Goal: Task Accomplishment & Management: Use online tool/utility

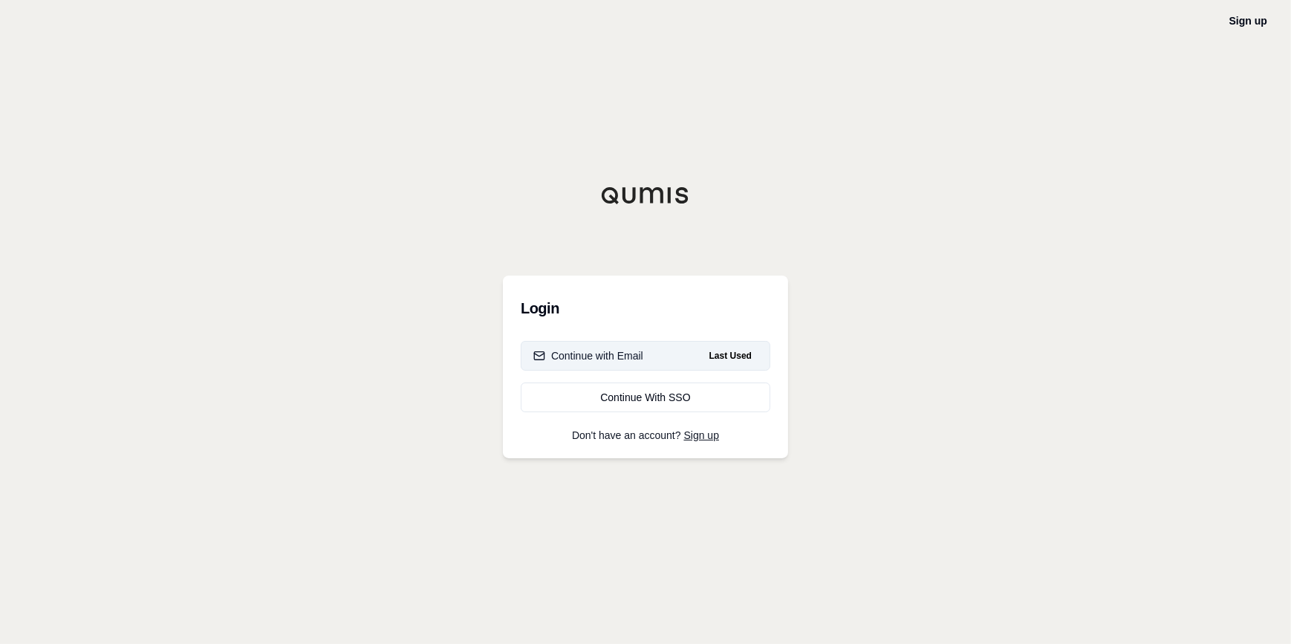
click at [638, 360] on div "Continue with Email" at bounding box center [589, 356] width 110 height 15
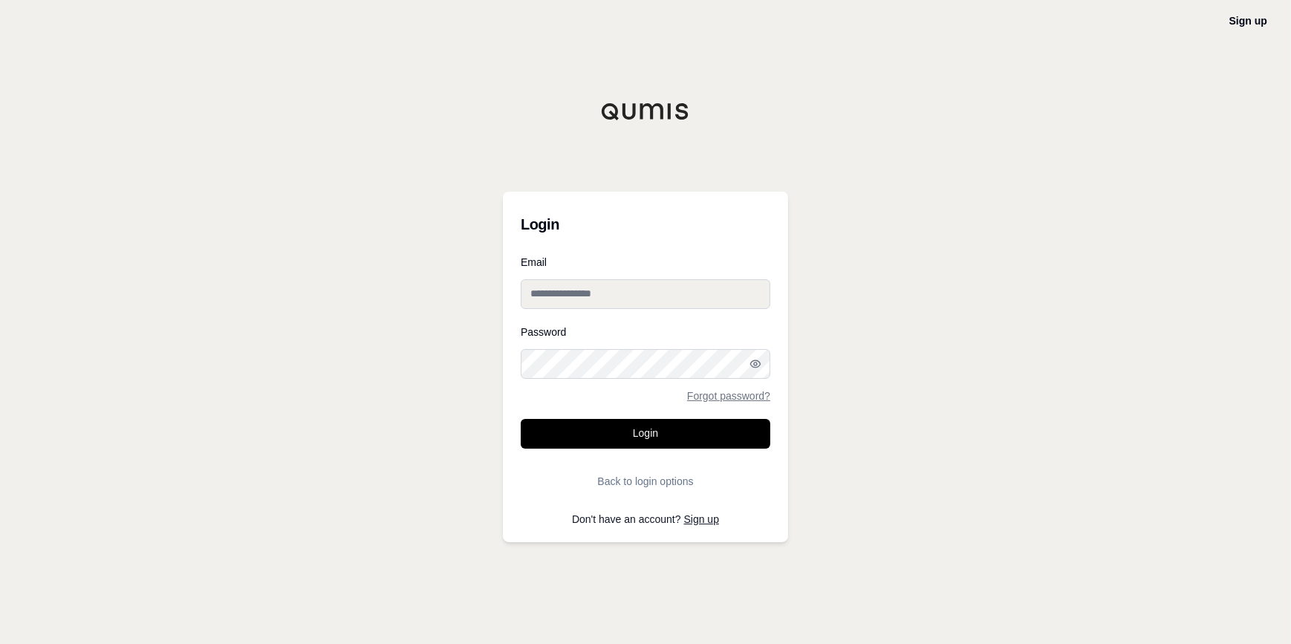
type input "**********"
drag, startPoint x: 487, startPoint y: 432, endPoint x: 508, endPoint y: 437, distance: 21.4
click at [487, 432] on div "**********" at bounding box center [645, 322] width 1291 height 644
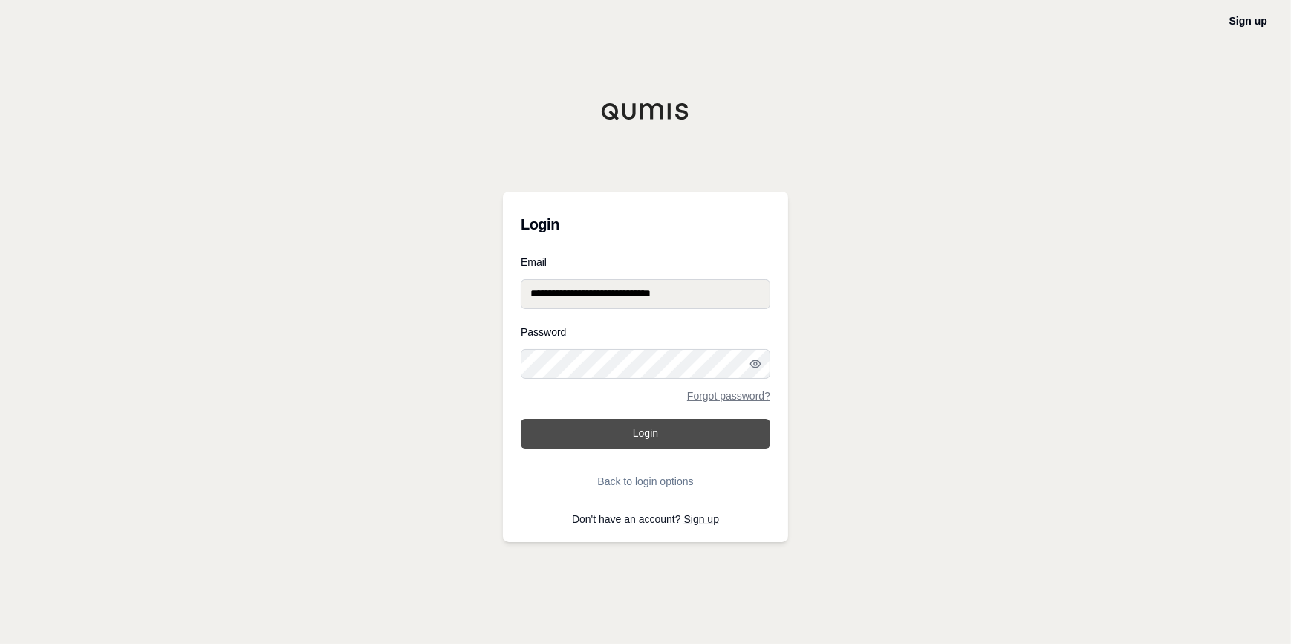
click at [550, 438] on button "Login" at bounding box center [646, 434] width 250 height 30
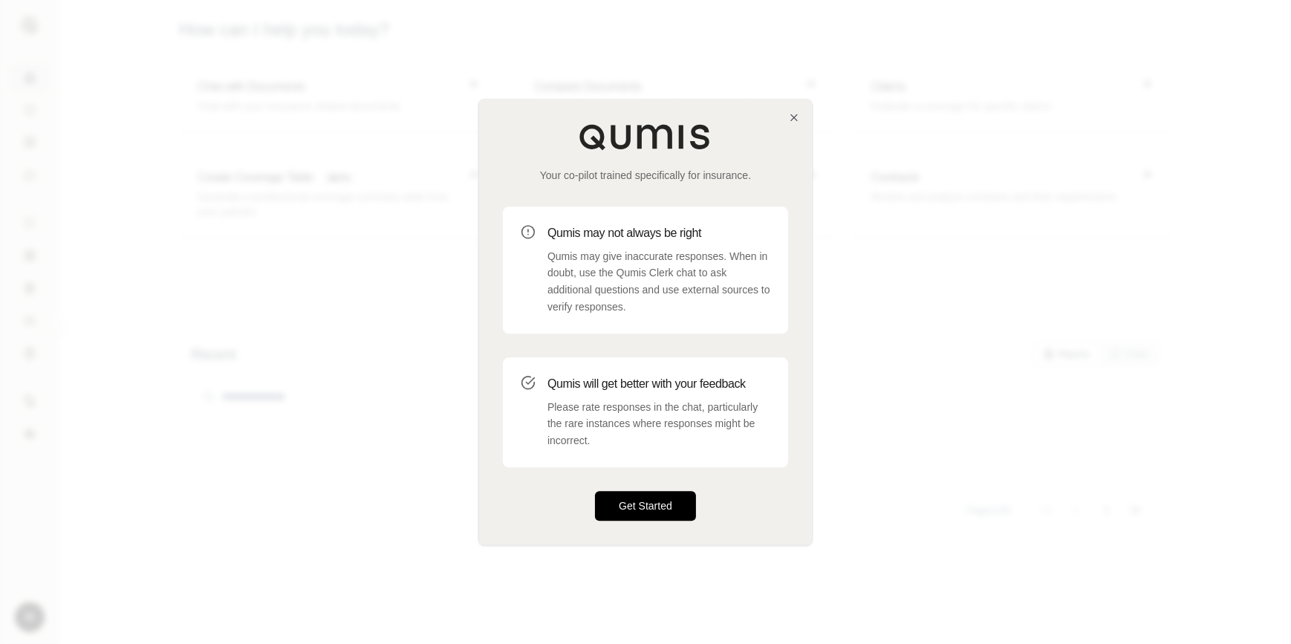
click at [633, 494] on button "Get Started" at bounding box center [645, 506] width 101 height 30
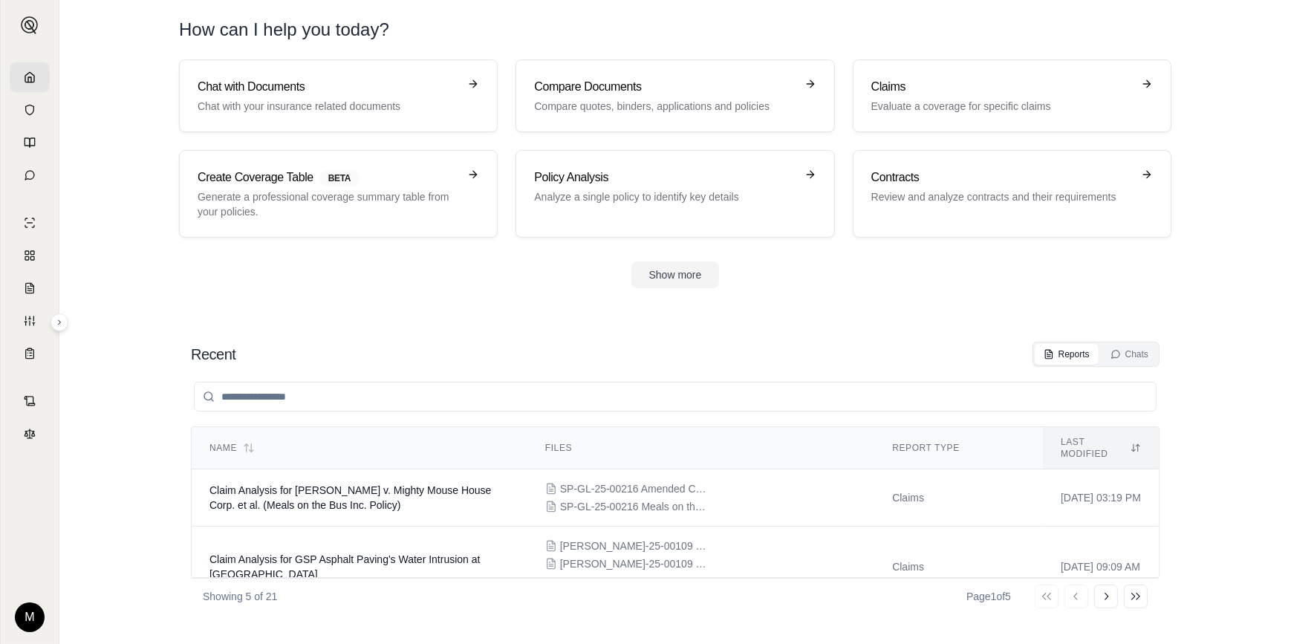
click at [300, 396] on input "search" at bounding box center [675, 397] width 963 height 30
paste input "**********"
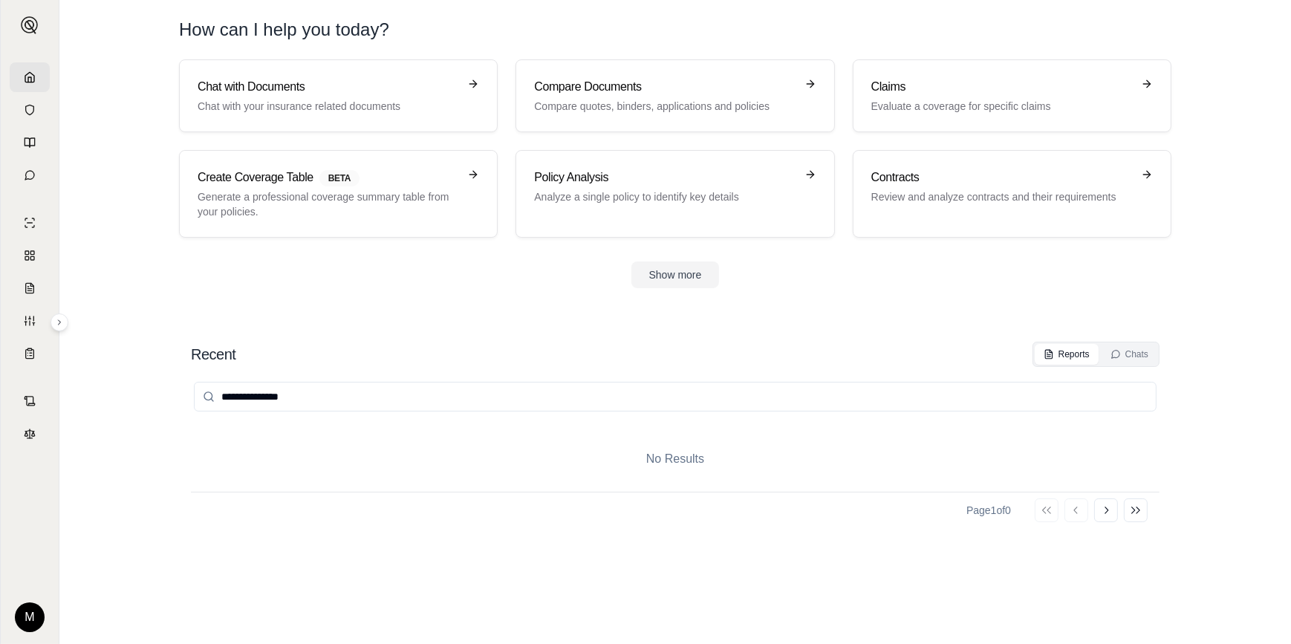
type input "**********"
click at [351, 326] on section "**********" at bounding box center [675, 478] width 1220 height 332
click at [899, 89] on h3 "Claims" at bounding box center [1002, 87] width 261 height 18
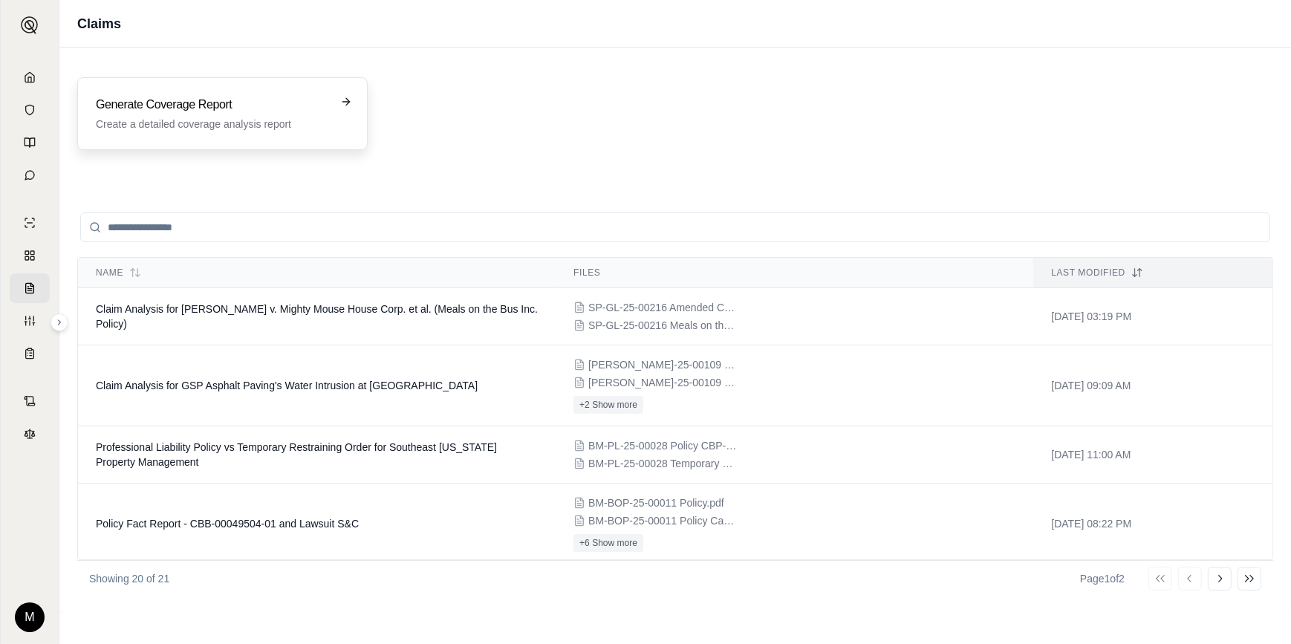
click at [313, 113] on h3 "Generate Coverage Report" at bounding box center [212, 105] width 233 height 18
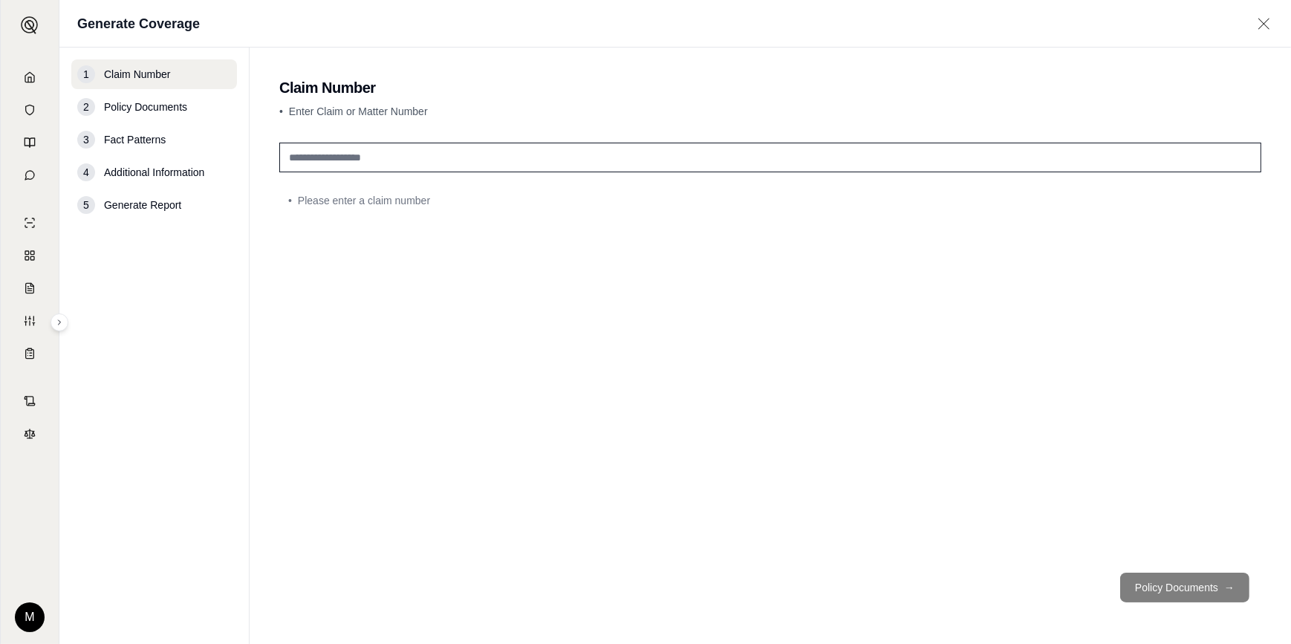
click at [314, 155] on input "text" at bounding box center [770, 158] width 982 height 30
paste input "**********"
type input "**********"
click at [1182, 587] on button "Policy Documents →" at bounding box center [1185, 588] width 129 height 30
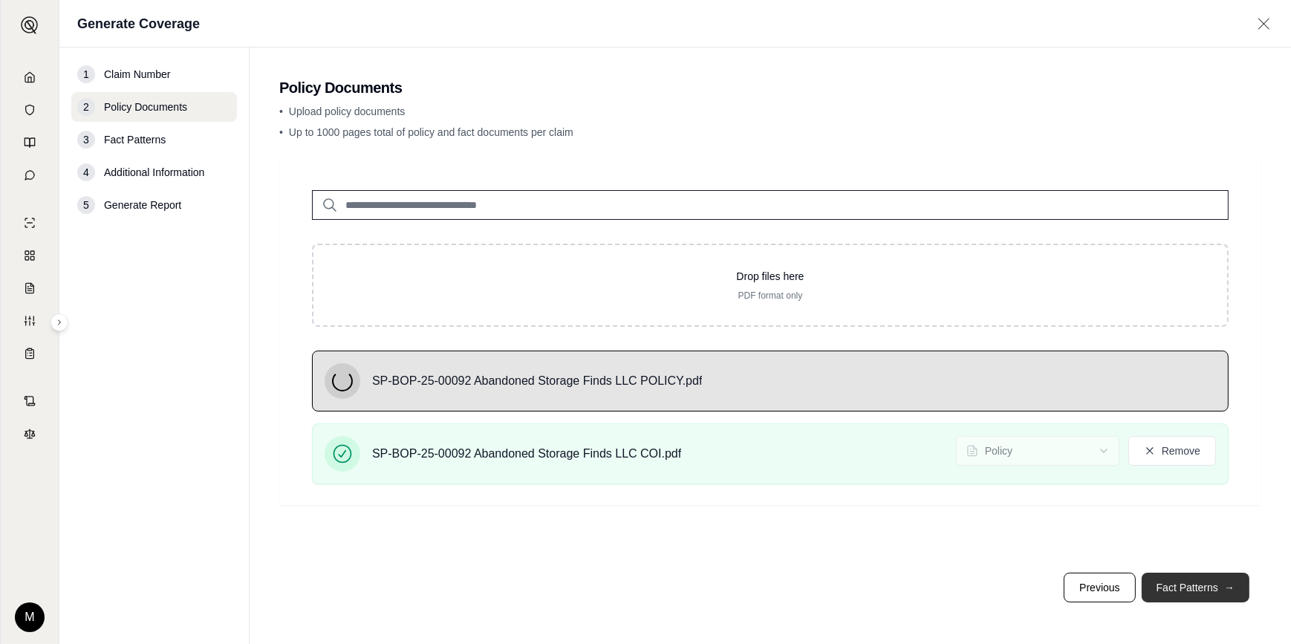
click at [1171, 583] on button "Fact Patterns →" at bounding box center [1196, 588] width 108 height 30
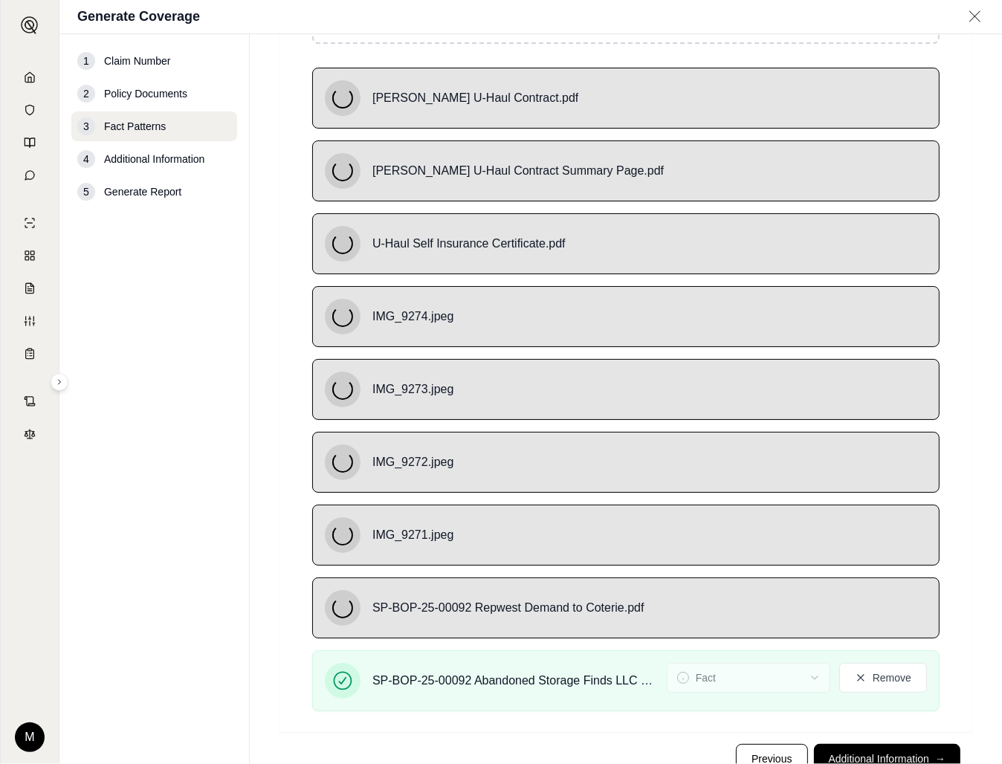
scroll to position [297, 0]
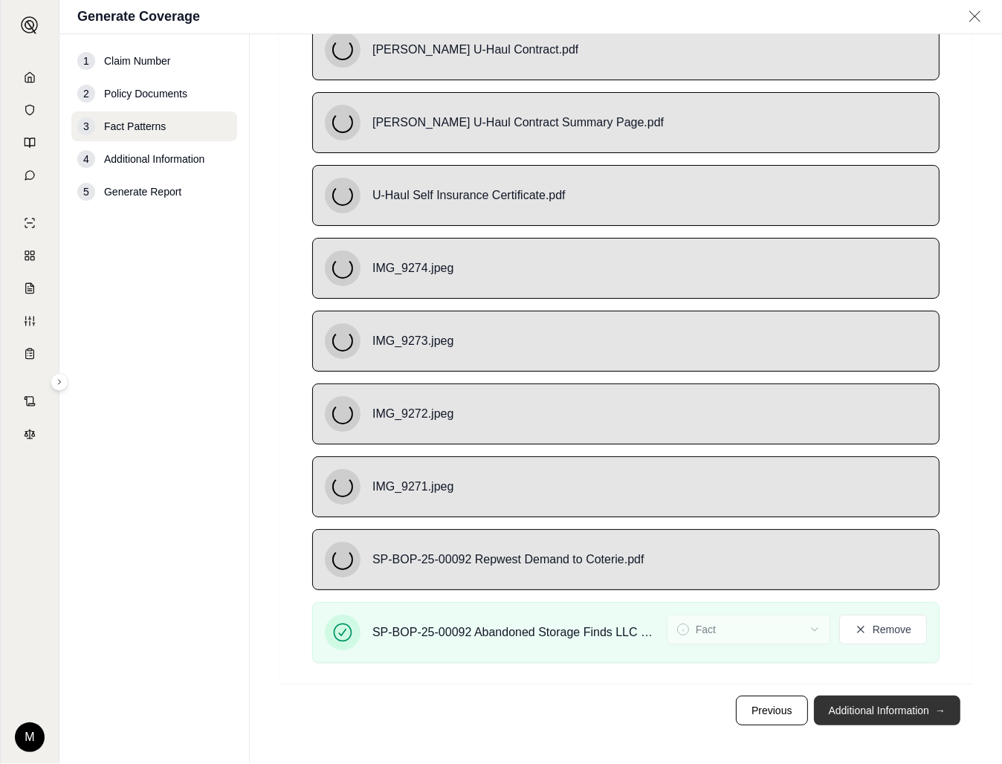
click at [837, 644] on button "Additional Information →" at bounding box center [887, 711] width 146 height 30
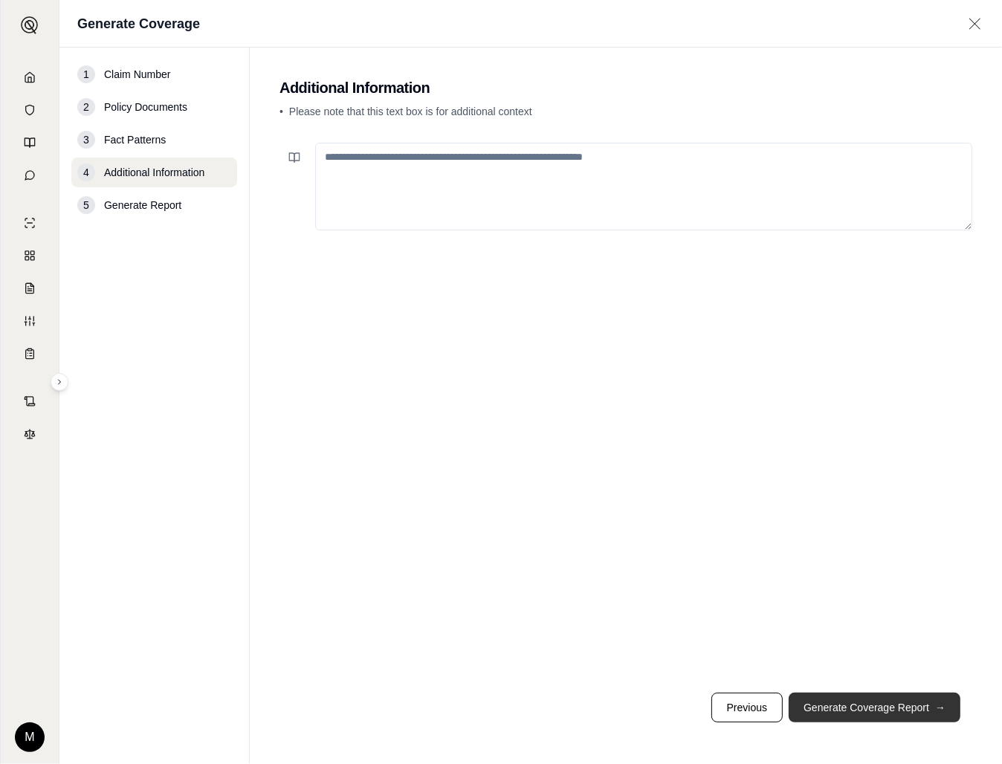
click at [827, 644] on button "Generate Coverage Report →" at bounding box center [874, 708] width 172 height 30
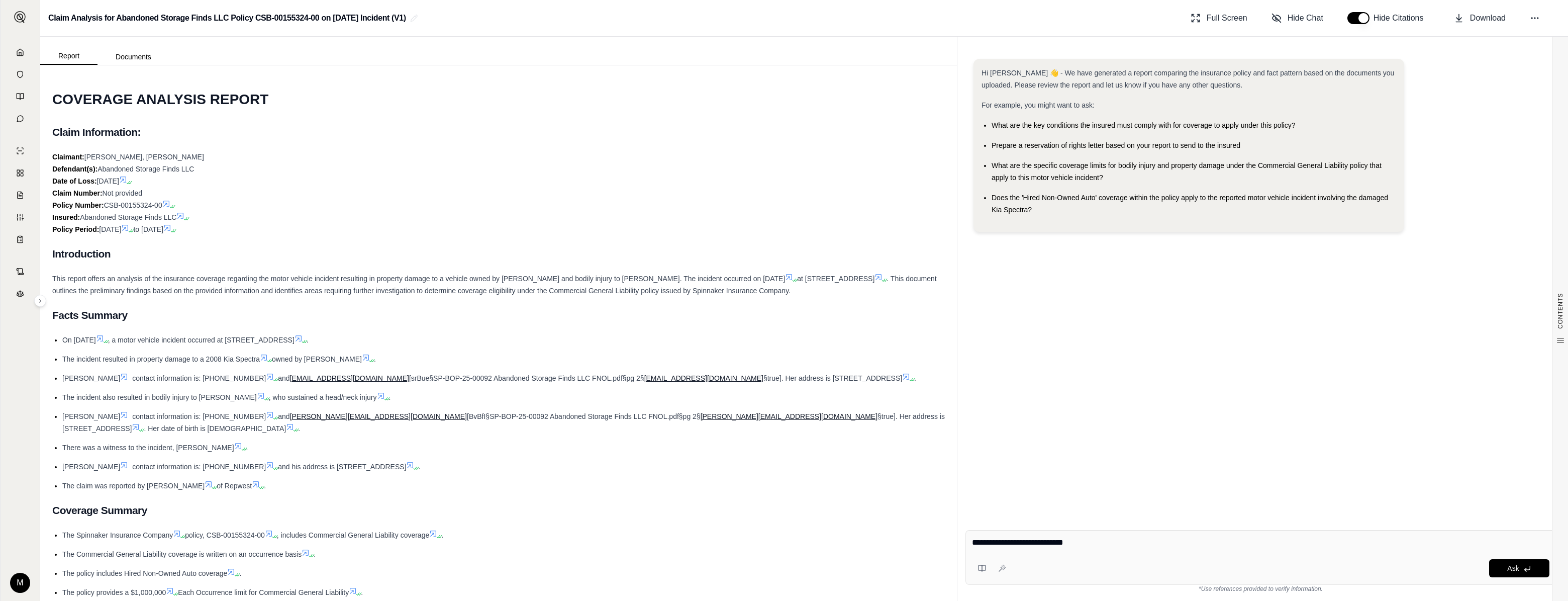
scroll to position [183, 0]
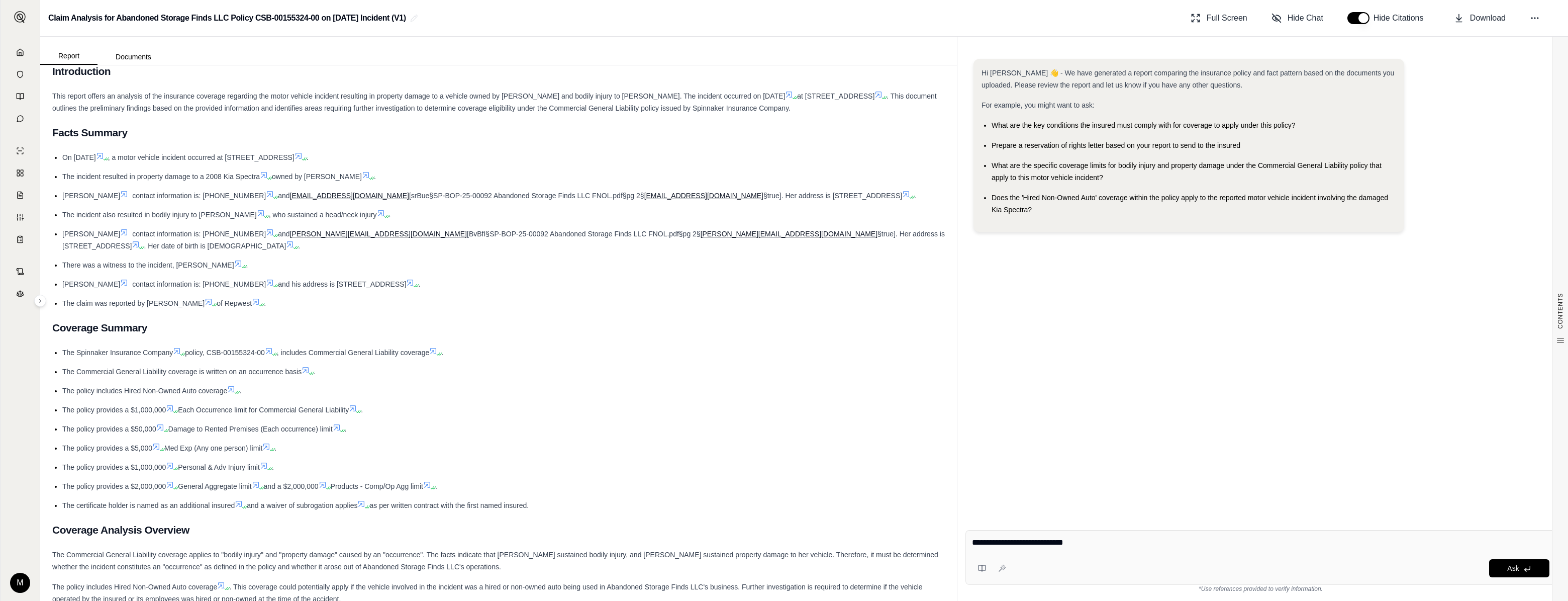
drag, startPoint x: 1099, startPoint y: 546, endPoint x: 969, endPoint y: 544, distance: 130.0
click at [873, 436] on div "**********" at bounding box center [1260, 557] width 591 height 55
type textarea "*"
type textarea "**********"
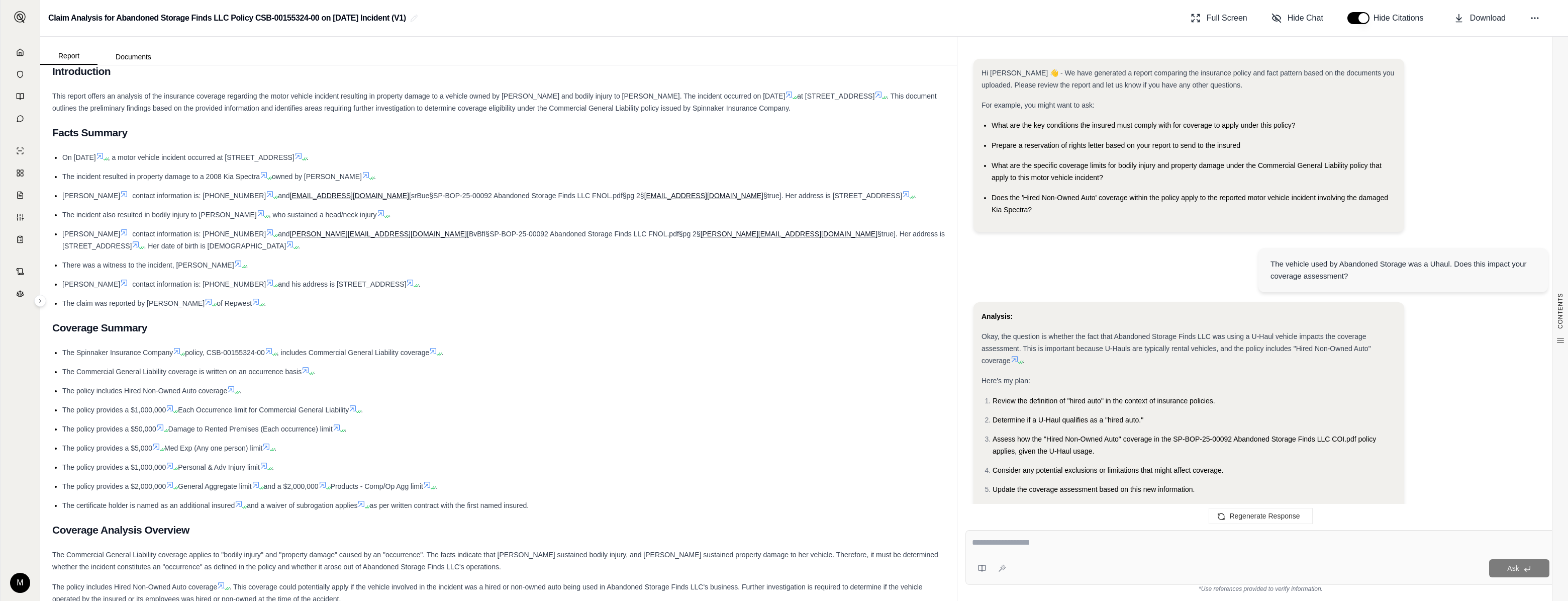
scroll to position [453, 0]
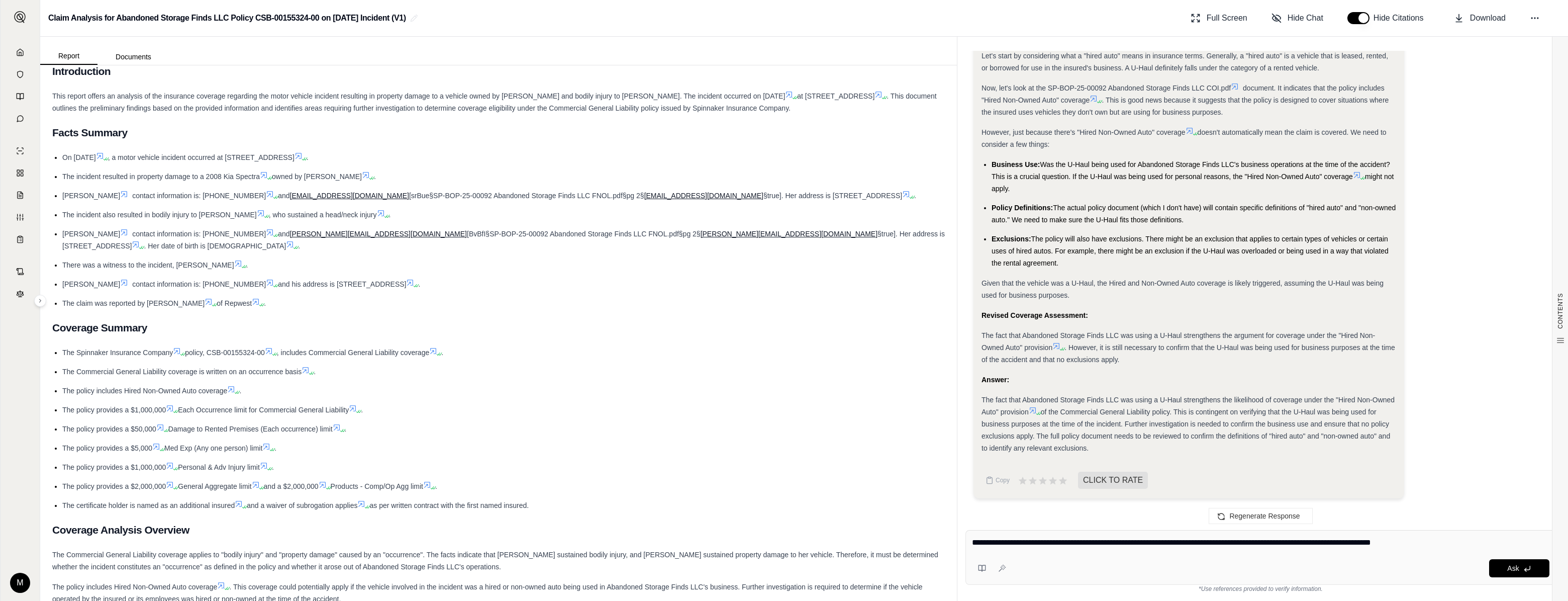
type textarea "**********"
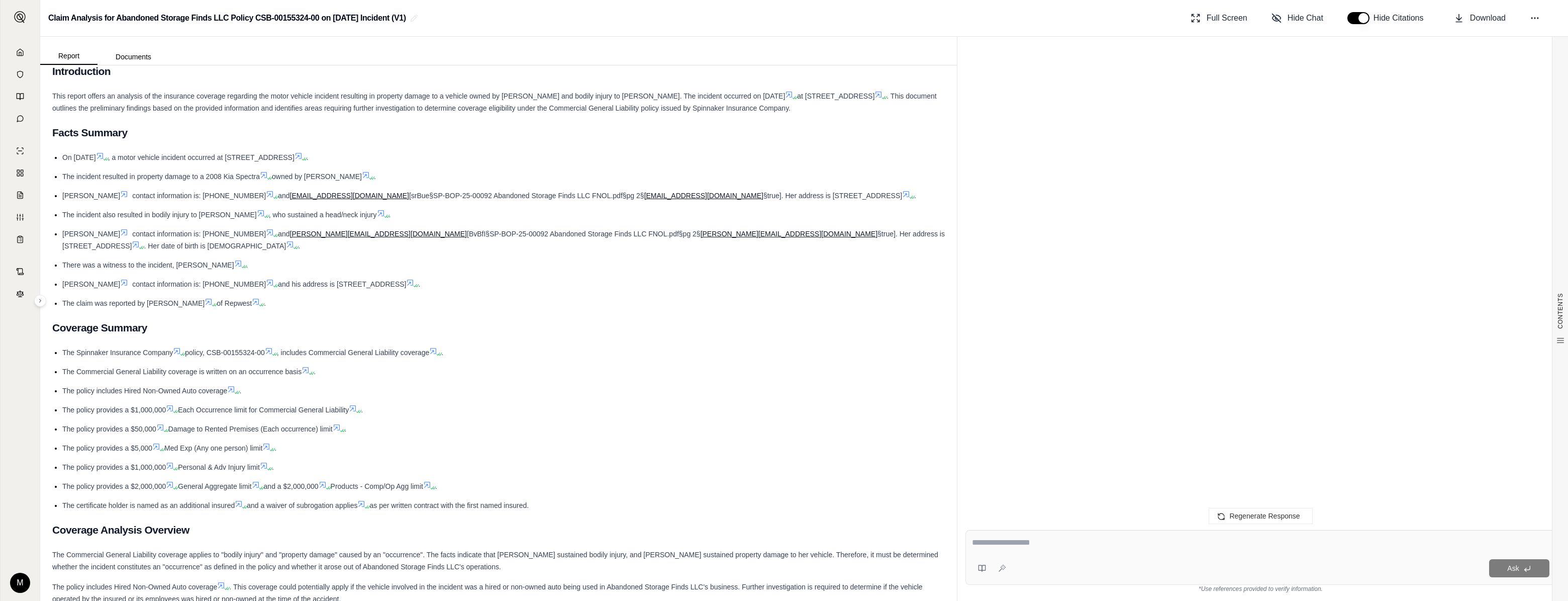
scroll to position [1138, 0]
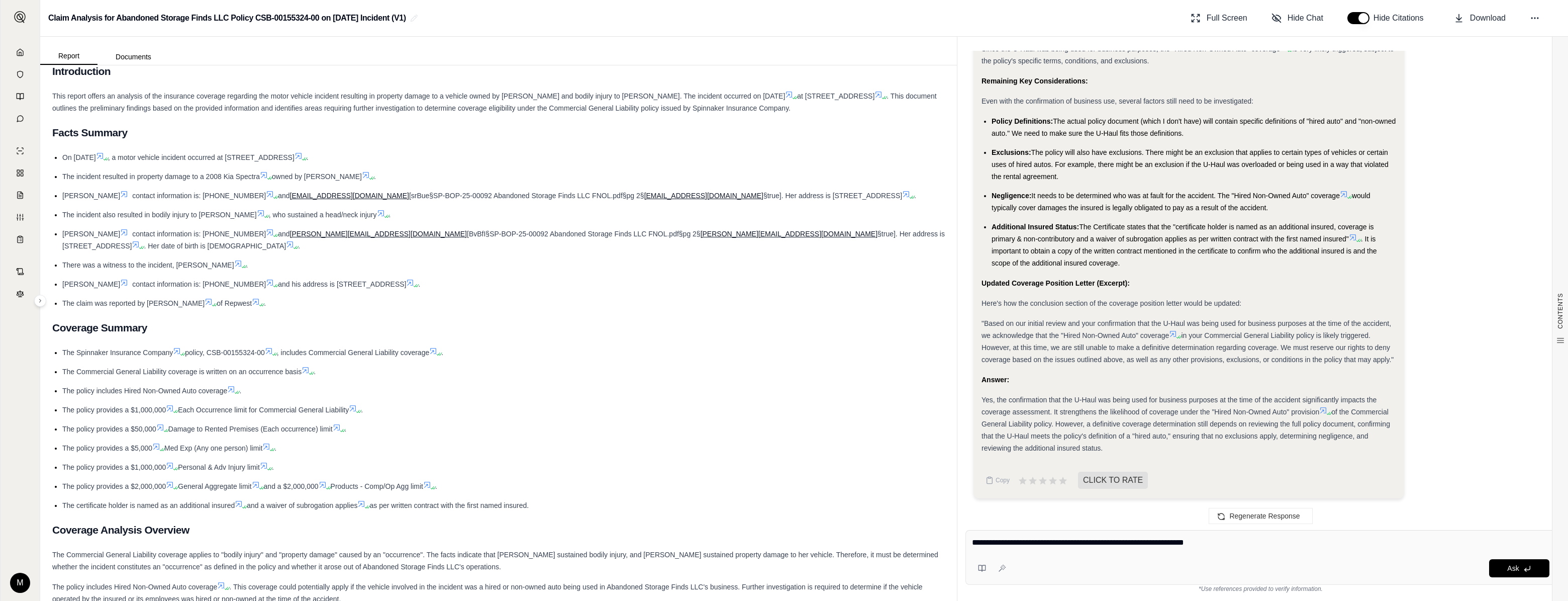
type textarea "**********"
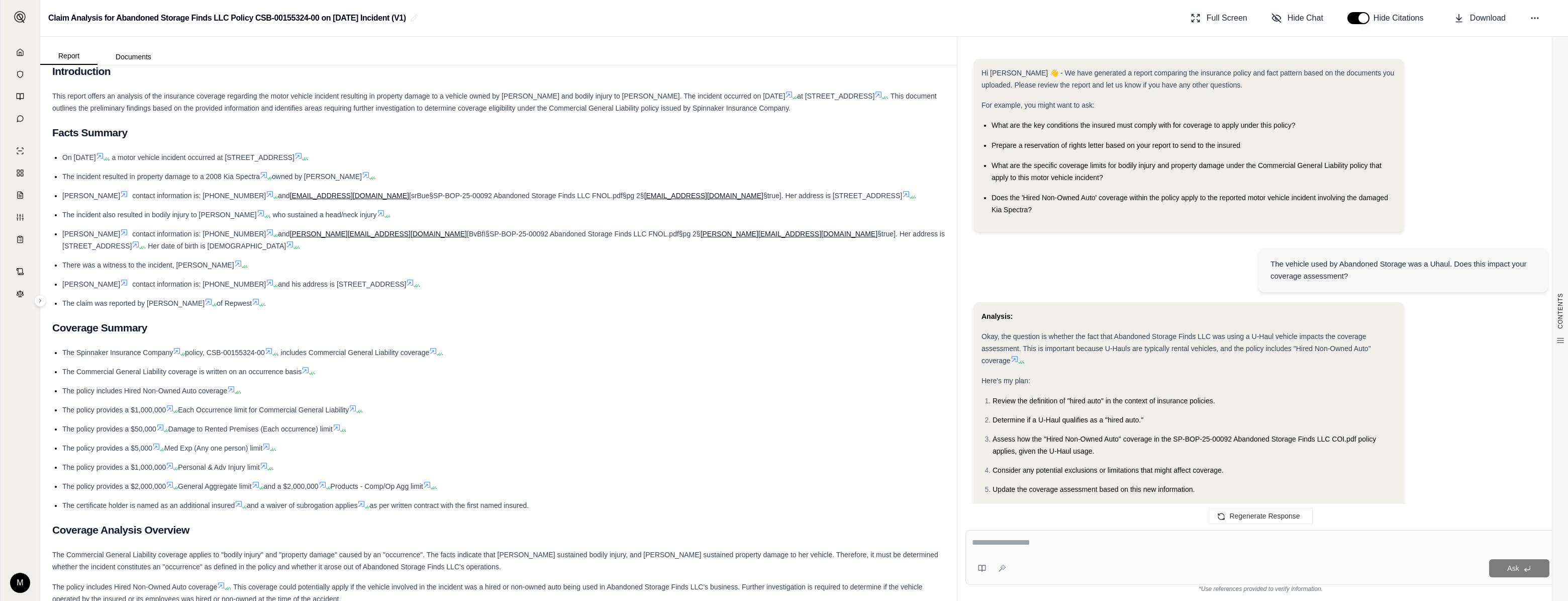
scroll to position [2029, 0]
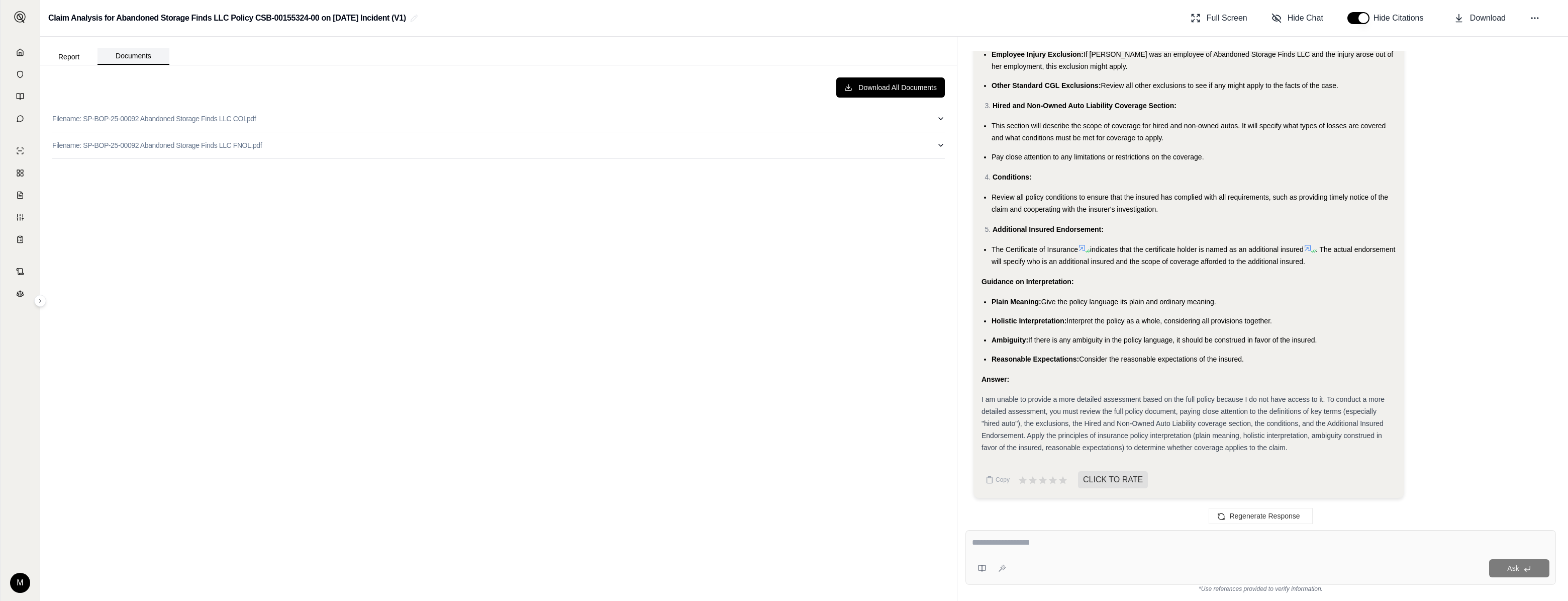
click at [131, 52] on button "Documents" at bounding box center [133, 56] width 72 height 17
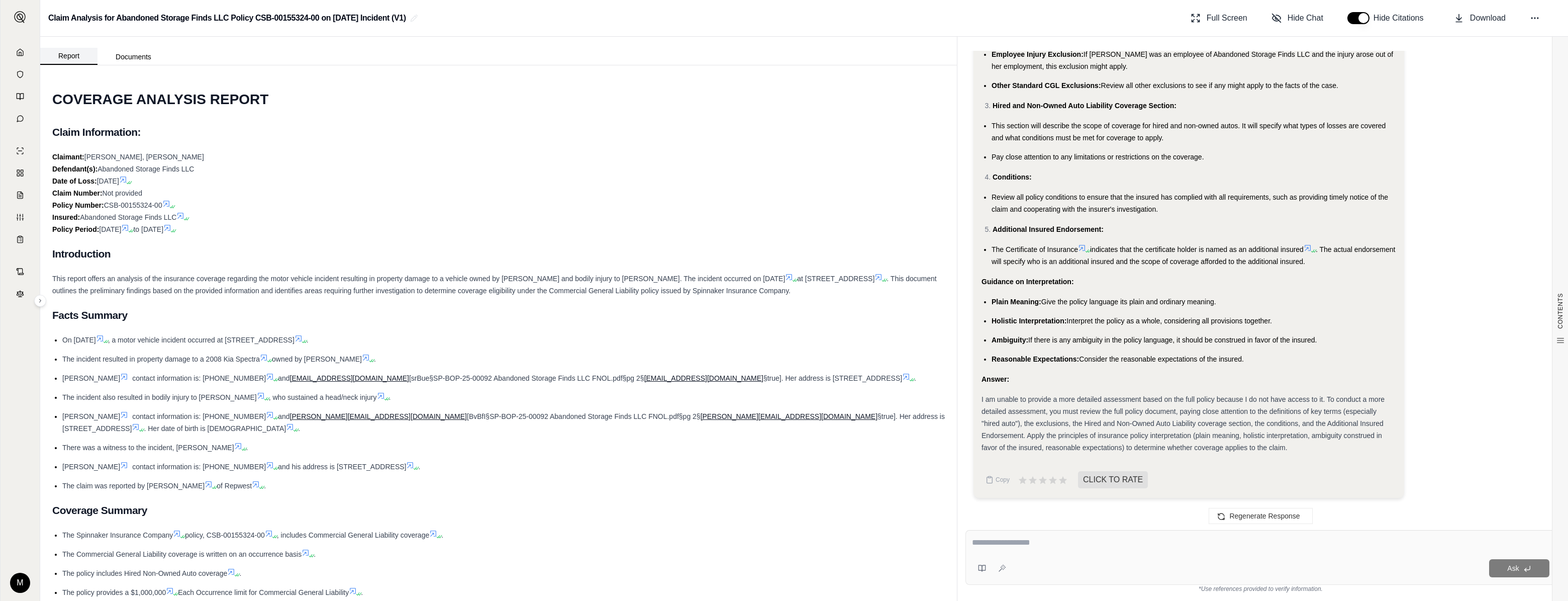
click at [73, 53] on button "Report" at bounding box center [68, 56] width 57 height 17
click at [141, 55] on button "Documents" at bounding box center [133, 57] width 72 height 16
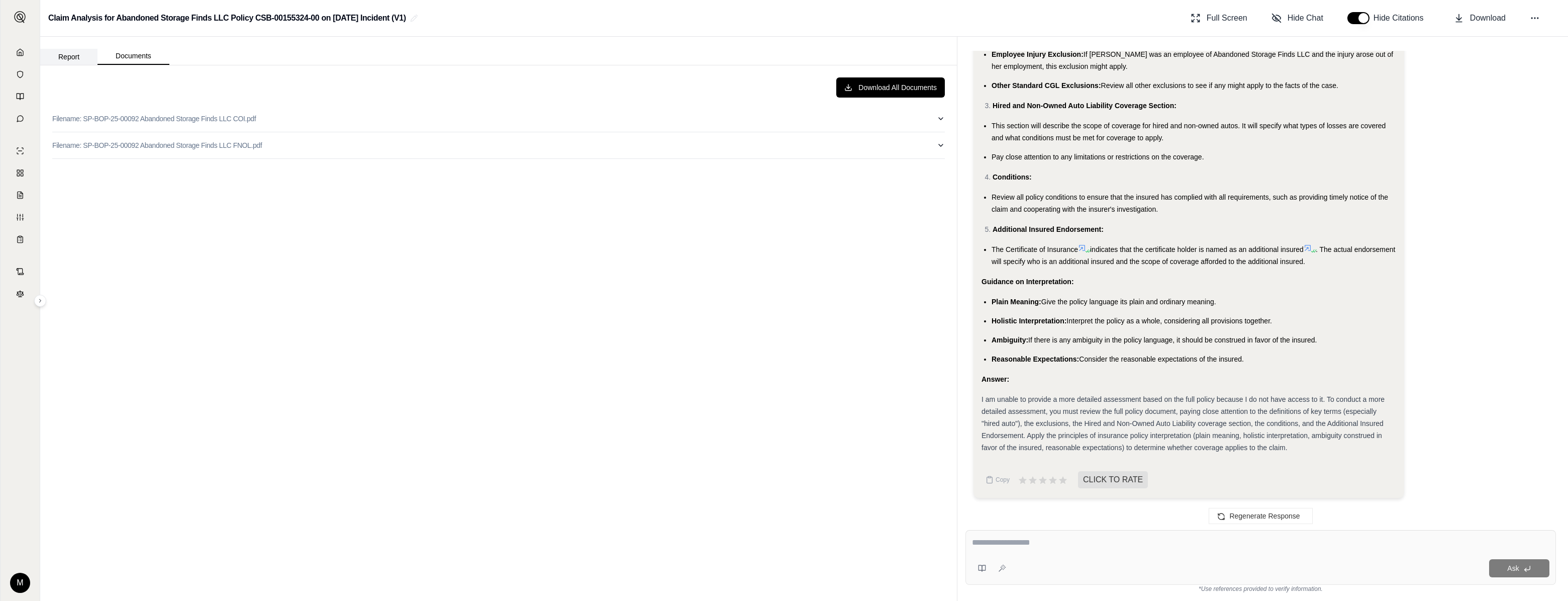
click at [76, 55] on button "Report" at bounding box center [68, 57] width 57 height 16
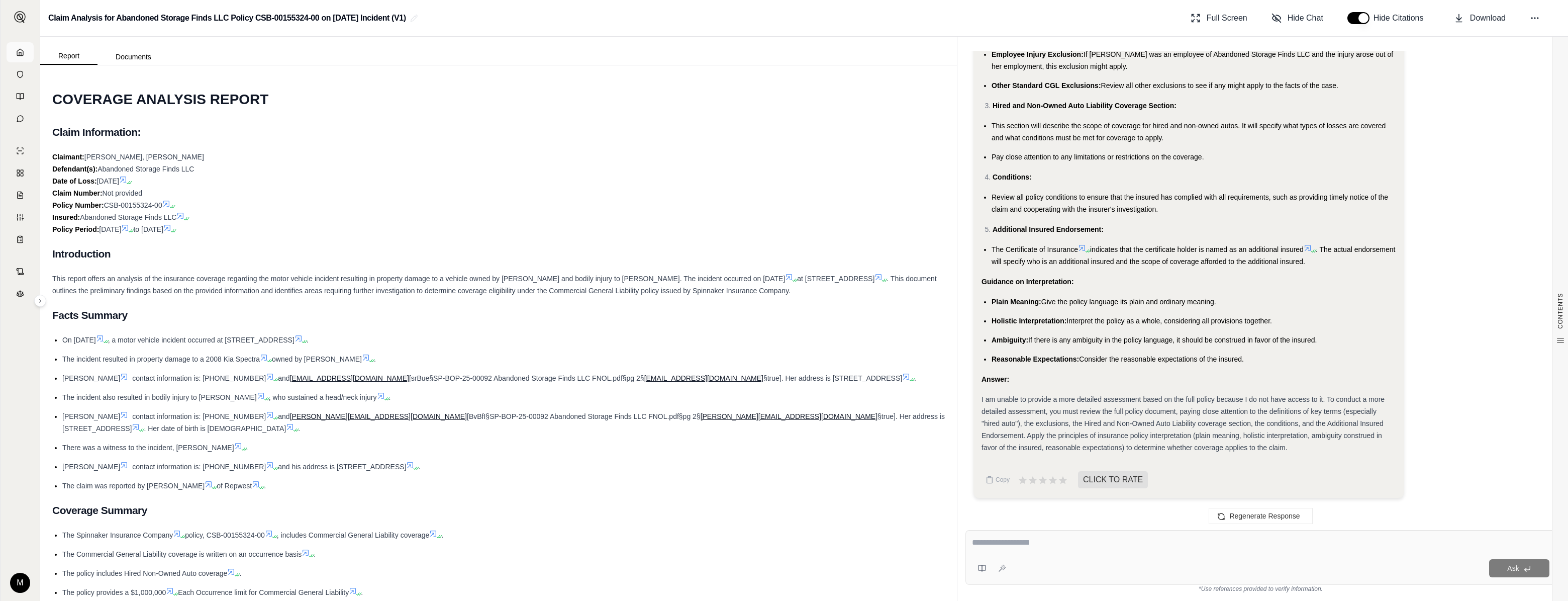
click at [22, 51] on icon at bounding box center [20, 52] width 6 height 7
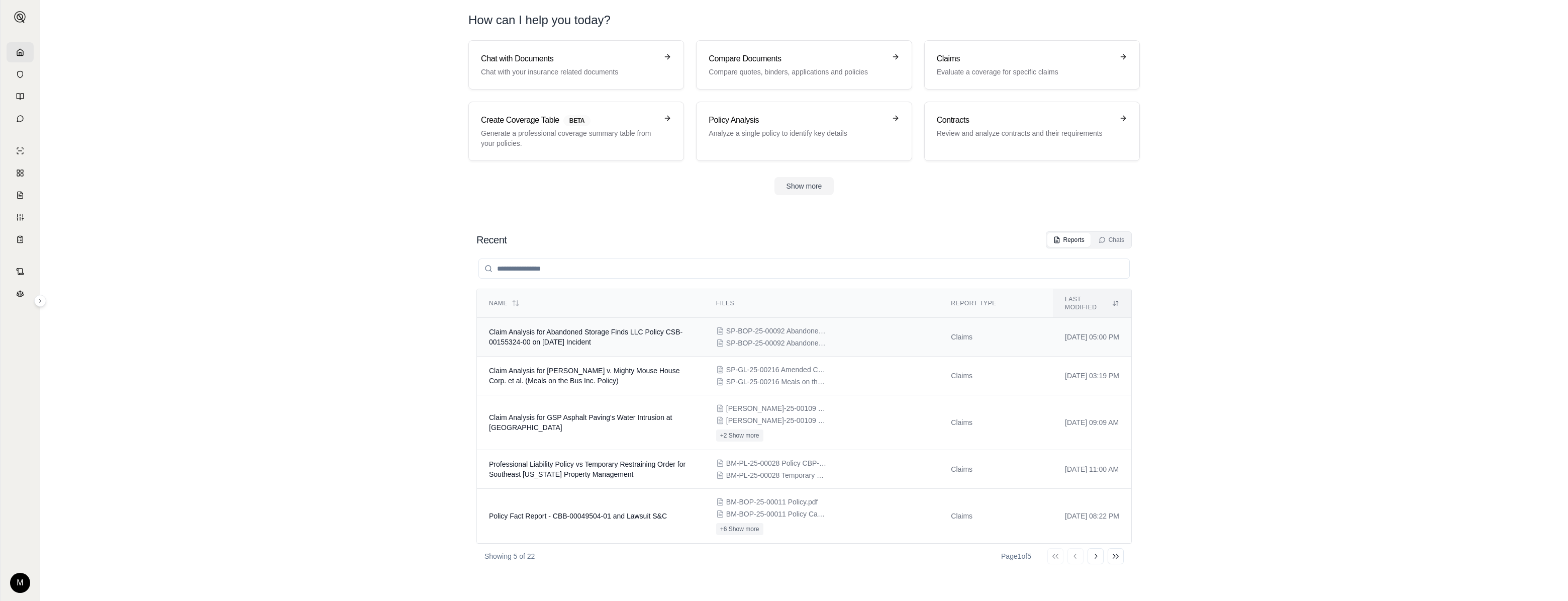
click at [539, 328] on span "Claim Analysis for Abandoned Storage Finds LLC Policy CSB-00155324-00 on [DATE]…" at bounding box center [586, 336] width 193 height 18
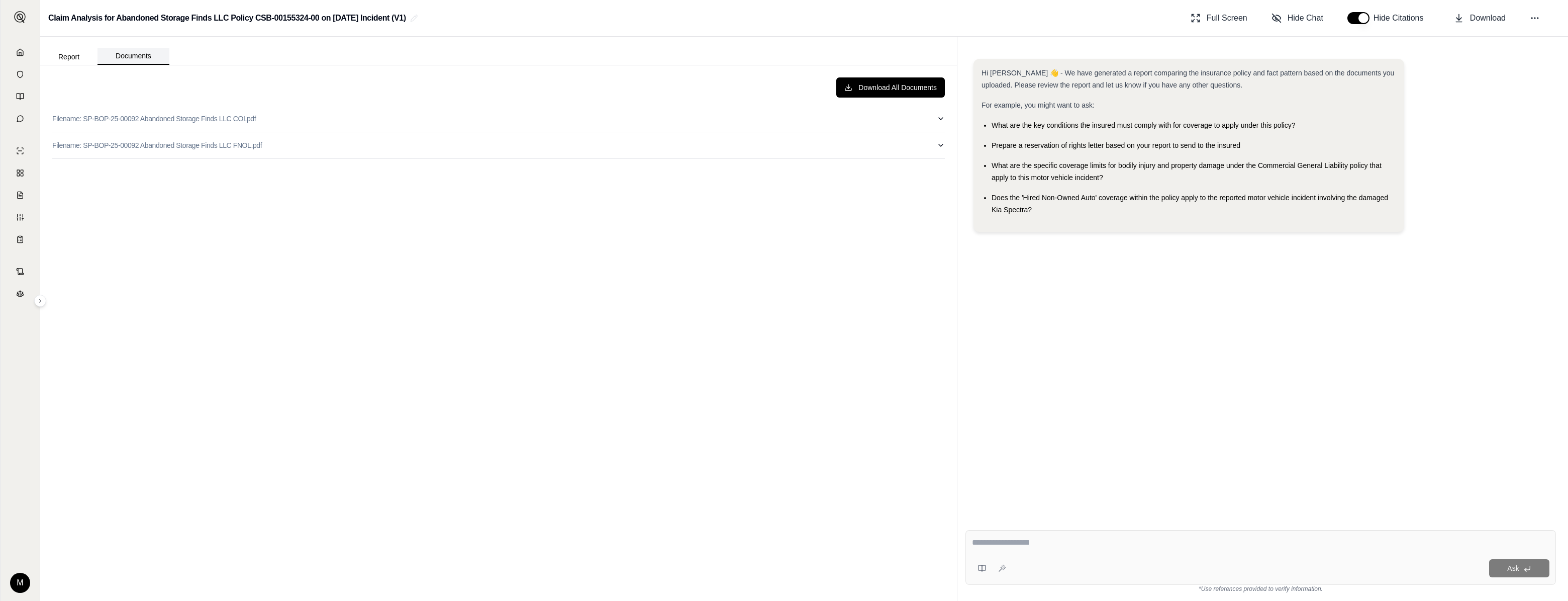
click at [145, 54] on button "Documents" at bounding box center [133, 56] width 72 height 17
click at [873, 20] on icon at bounding box center [1535, 18] width 10 height 10
click at [873, 105] on span "Add Files" at bounding box center [1453, 106] width 29 height 10
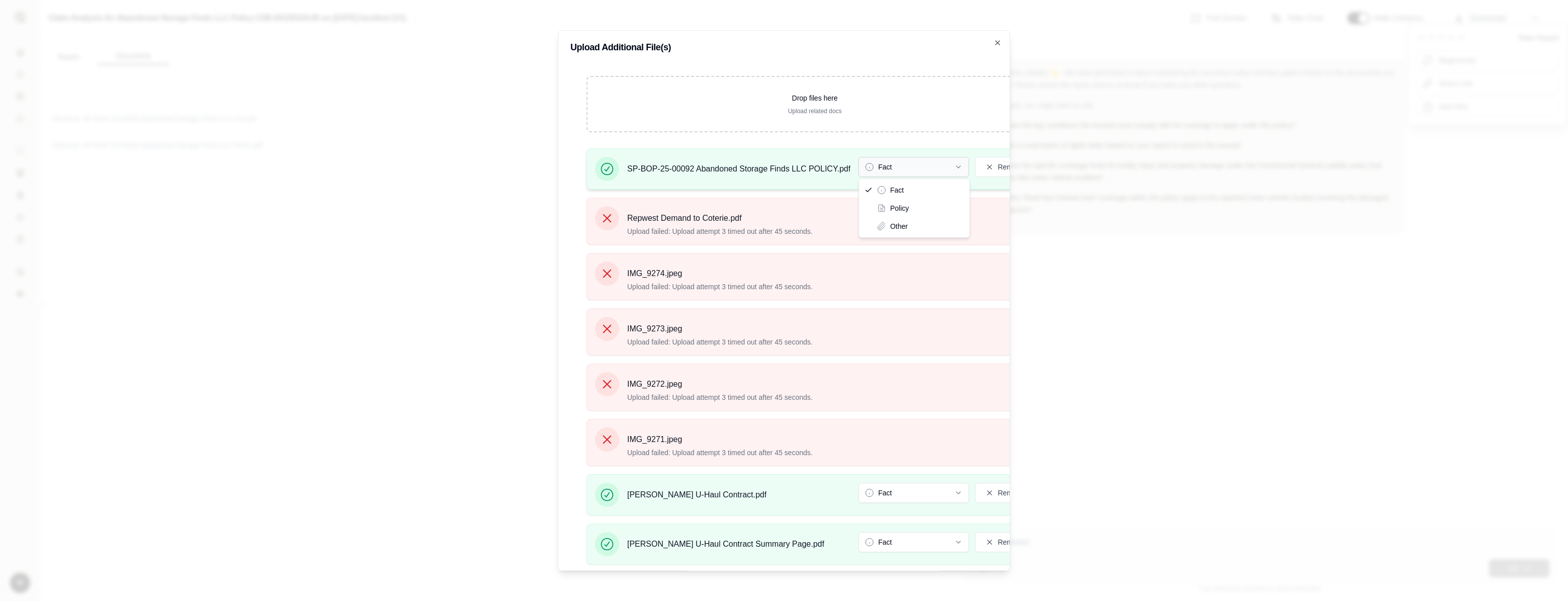
click at [873, 166] on button "Fact" at bounding box center [913, 167] width 110 height 20
click at [341, 415] on div at bounding box center [784, 300] width 1568 height 601
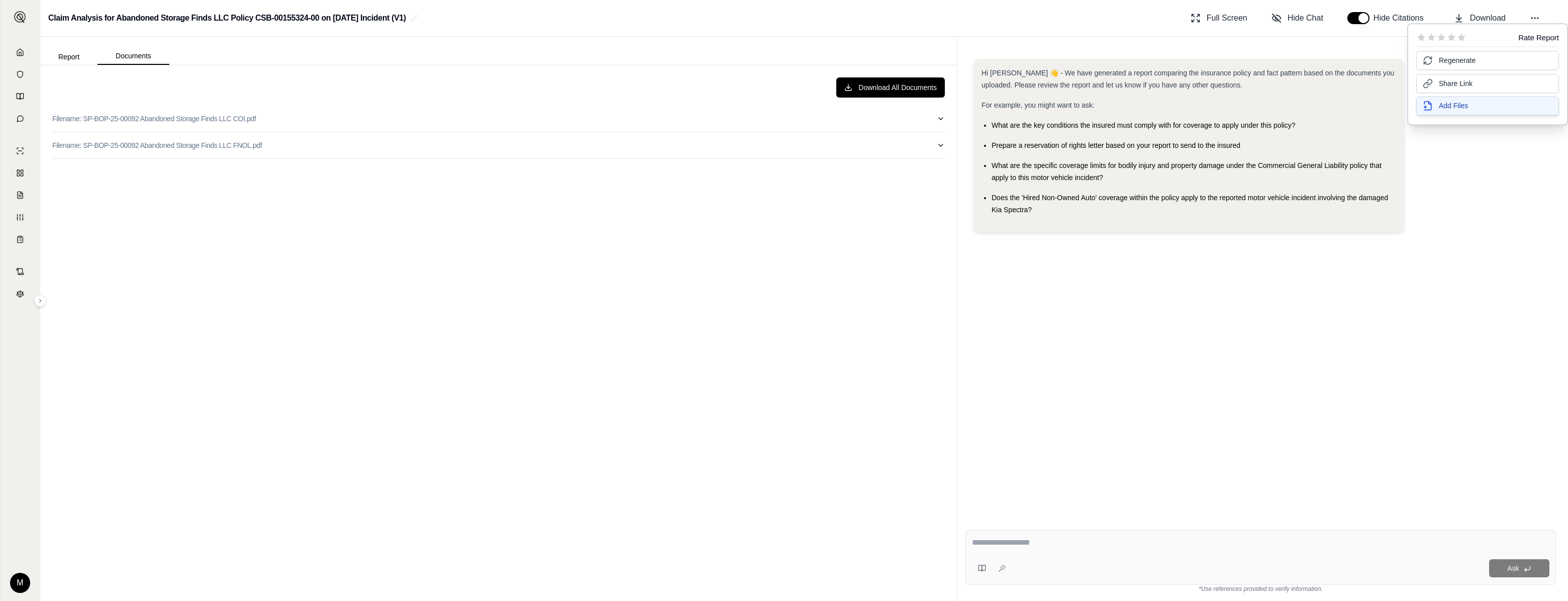
click at [873, 107] on span "Add Files" at bounding box center [1453, 106] width 29 height 10
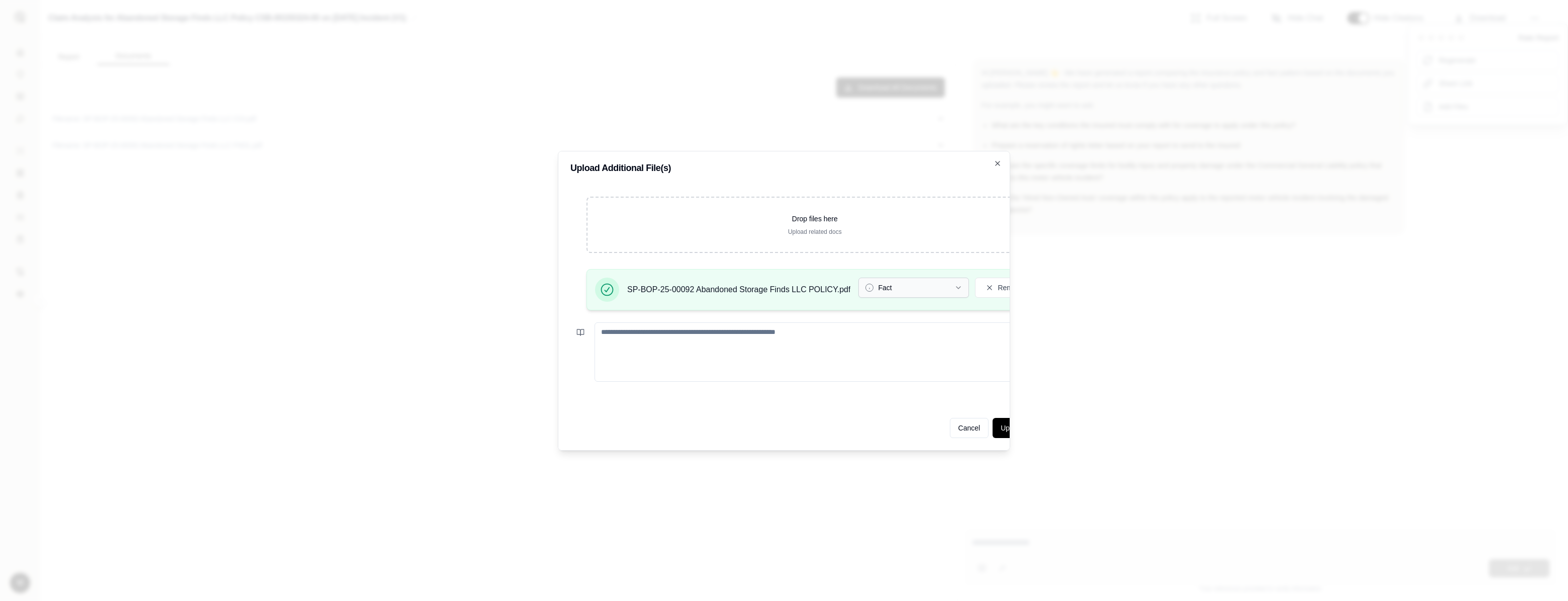
click at [873, 284] on icon "button" at bounding box center [959, 288] width 8 height 8
click at [873, 421] on button "Update Analysis" at bounding box center [1026, 428] width 66 height 20
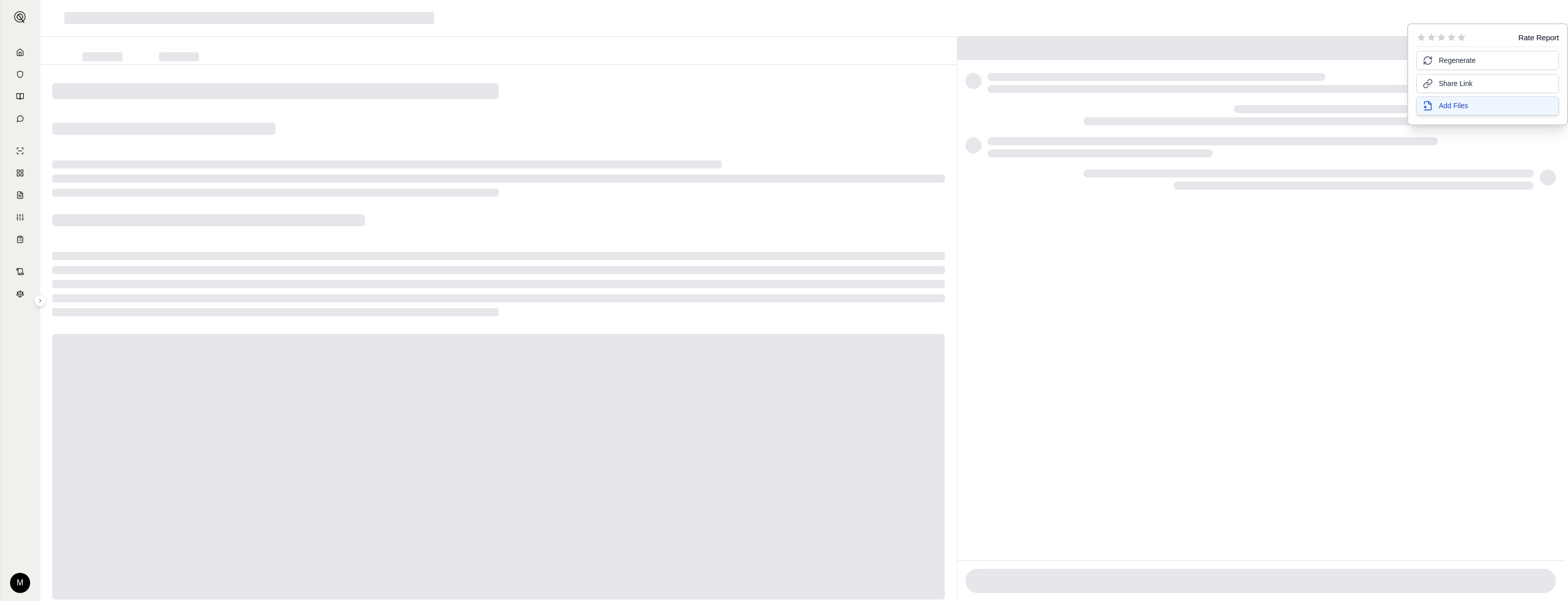
click at [873, 107] on span "Add Files" at bounding box center [1453, 106] width 29 height 10
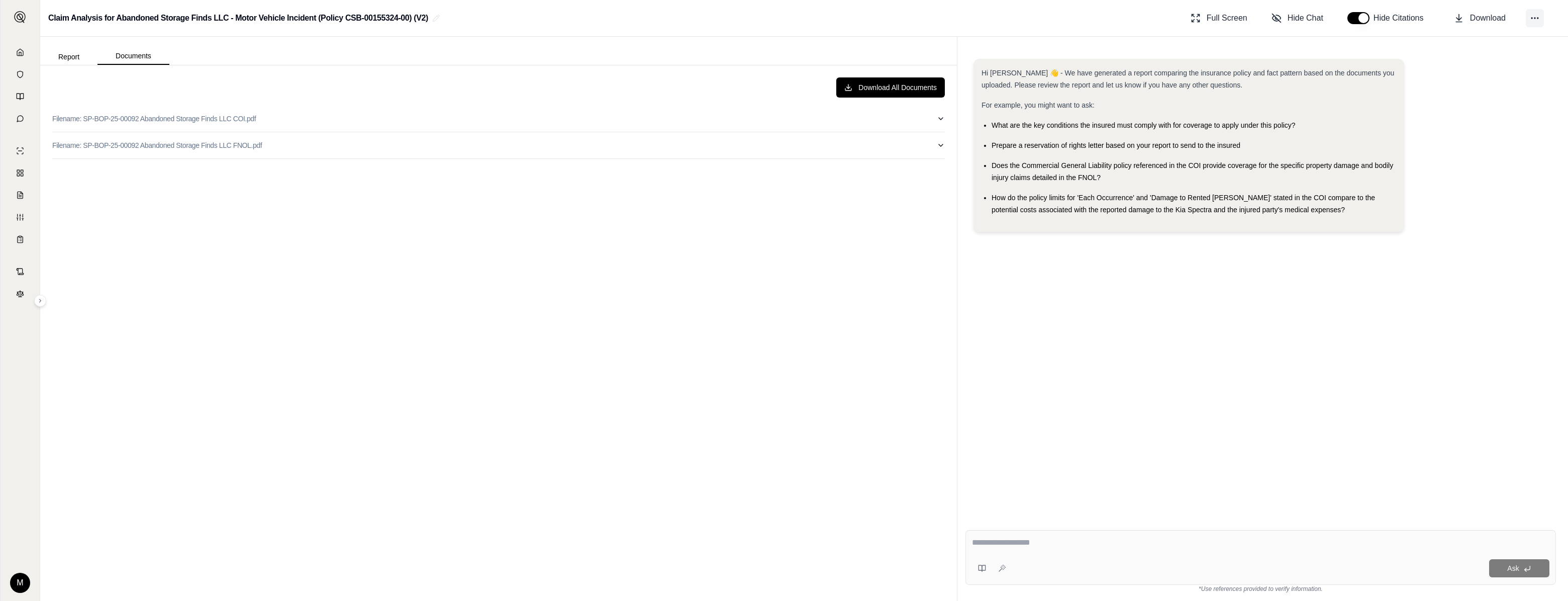
click at [873, 16] on icon at bounding box center [1535, 18] width 10 height 10
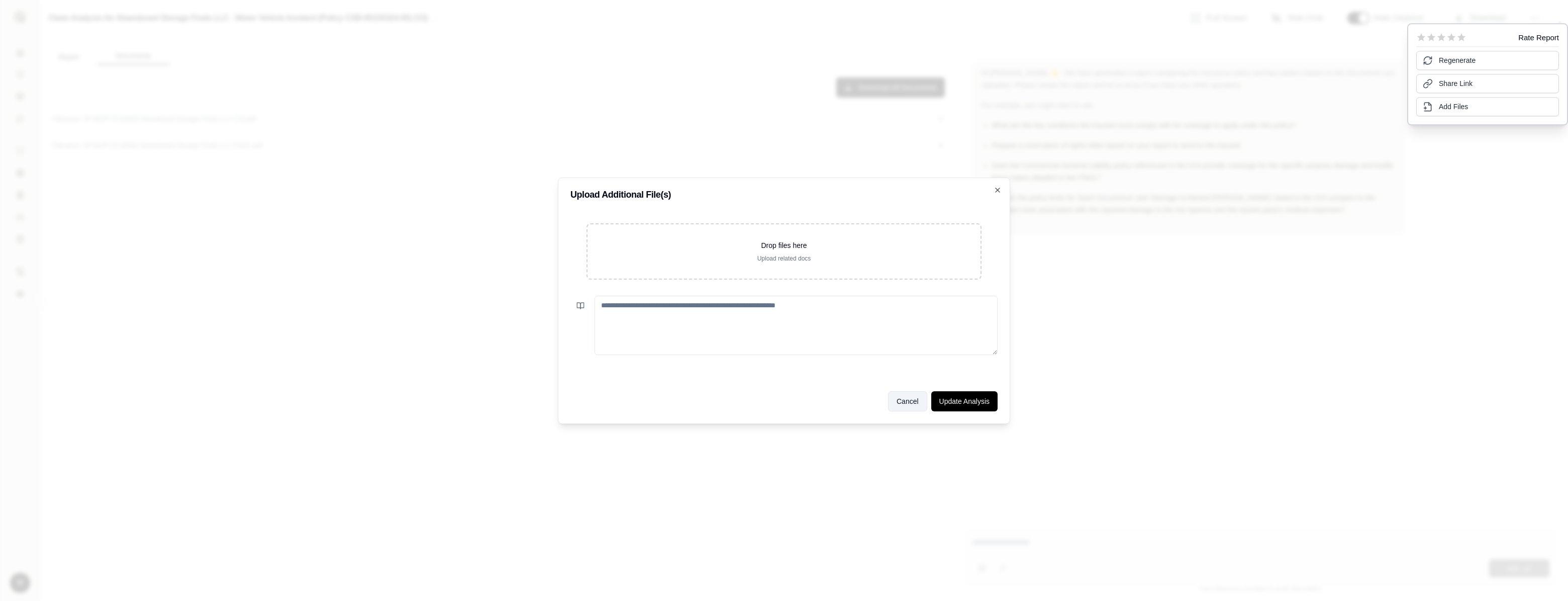
click at [873, 399] on button "Cancel" at bounding box center [908, 401] width 39 height 20
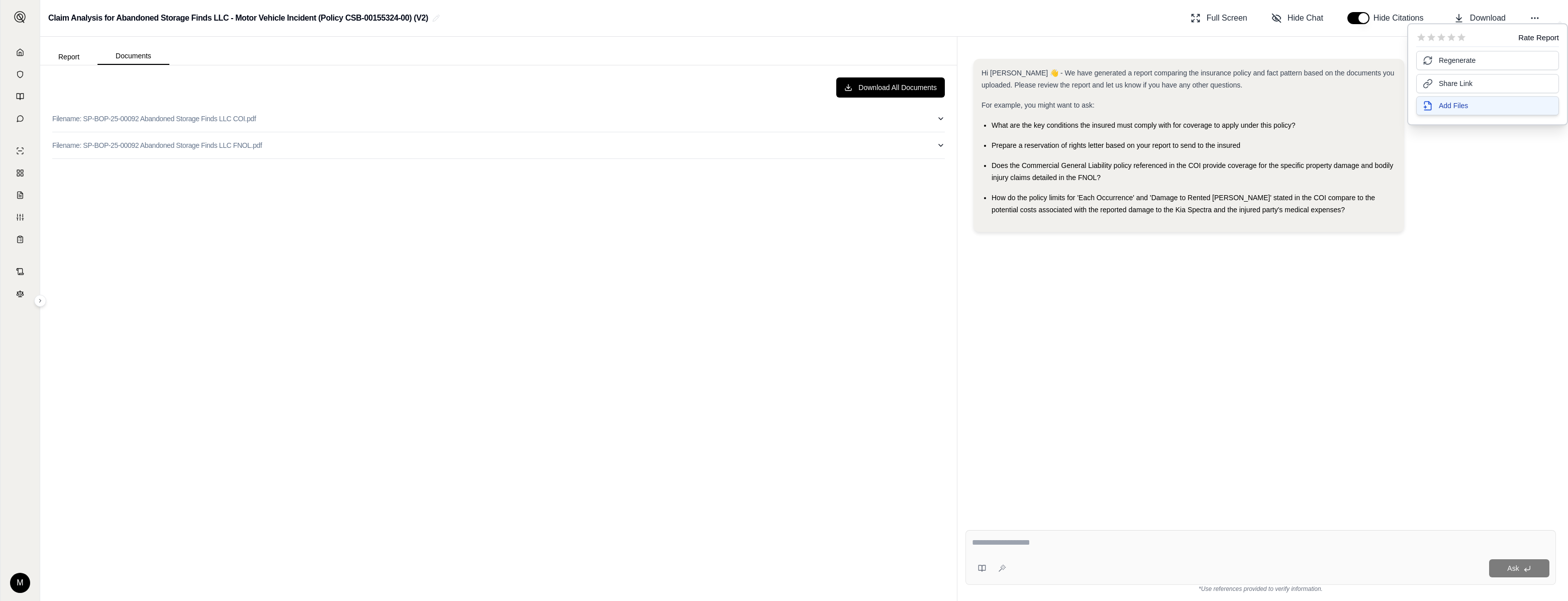
click at [873, 107] on span "Add Files" at bounding box center [1453, 106] width 29 height 10
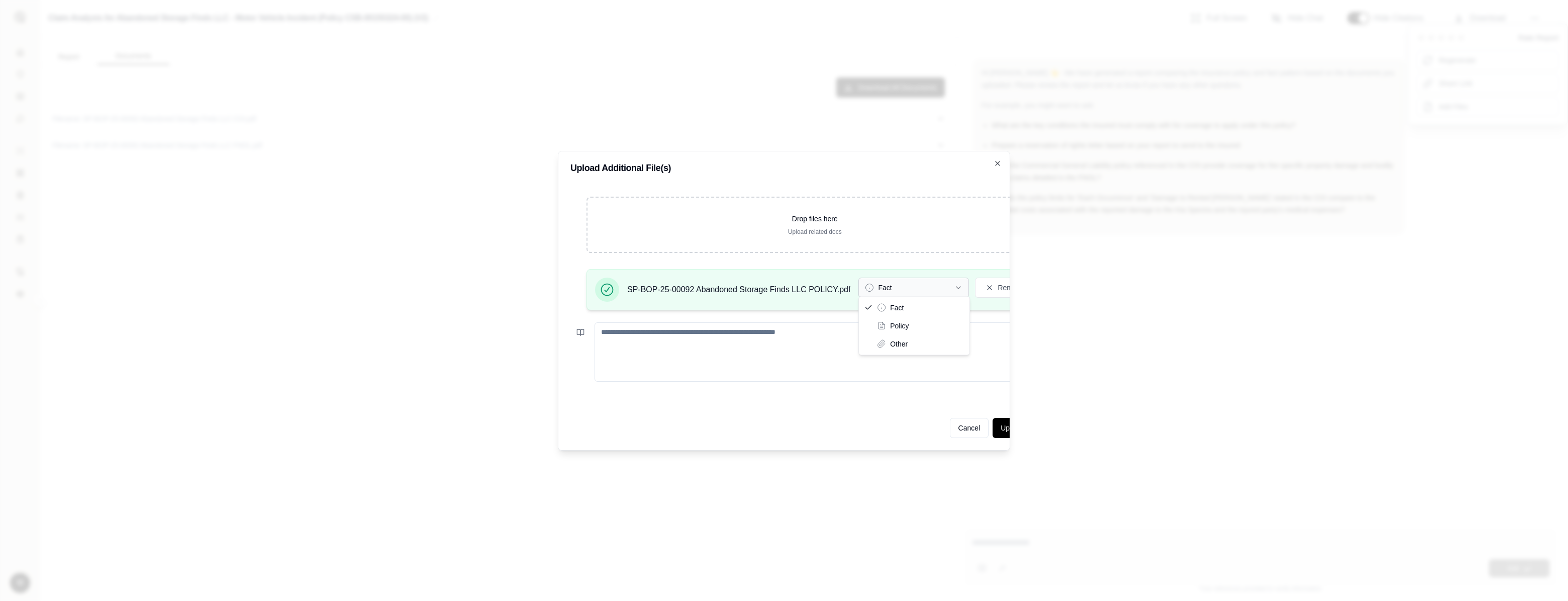
click at [873, 284] on icon "button" at bounding box center [959, 288] width 8 height 8
click at [873, 425] on button "Update Analysis" at bounding box center [1026, 428] width 66 height 20
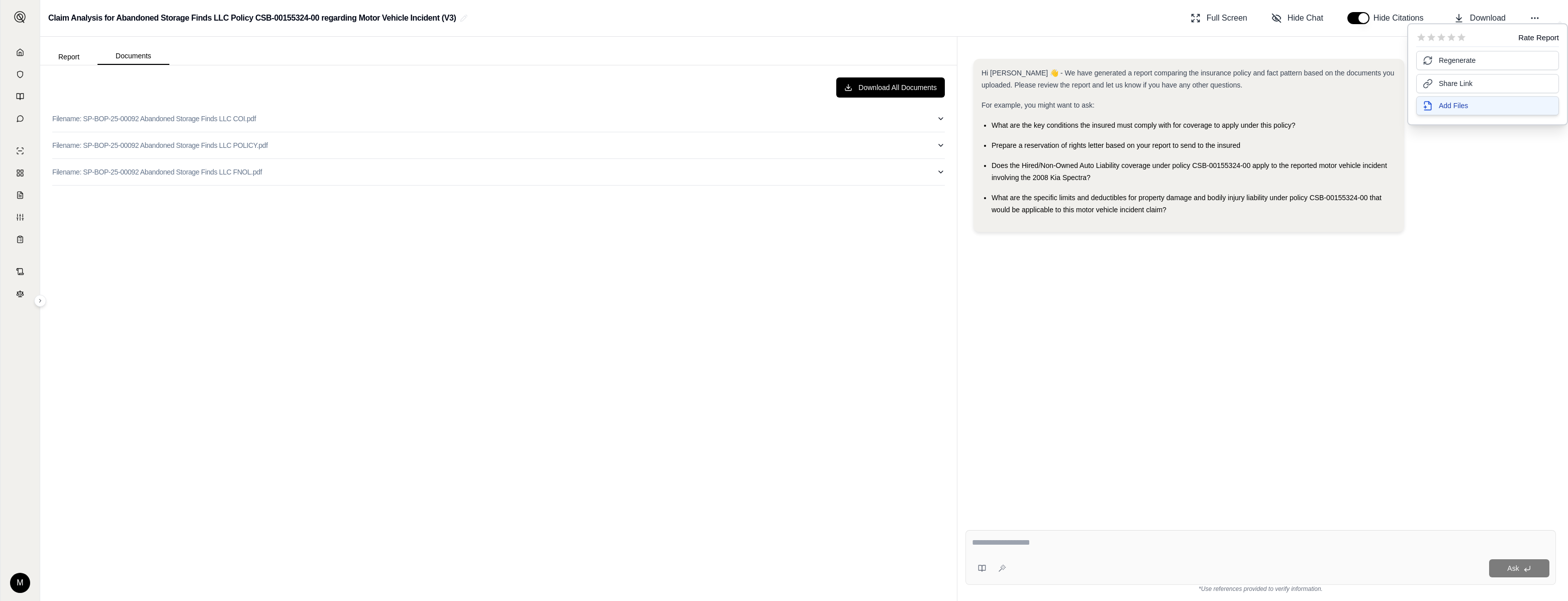
click at [873, 108] on span "Add Files" at bounding box center [1453, 106] width 29 height 10
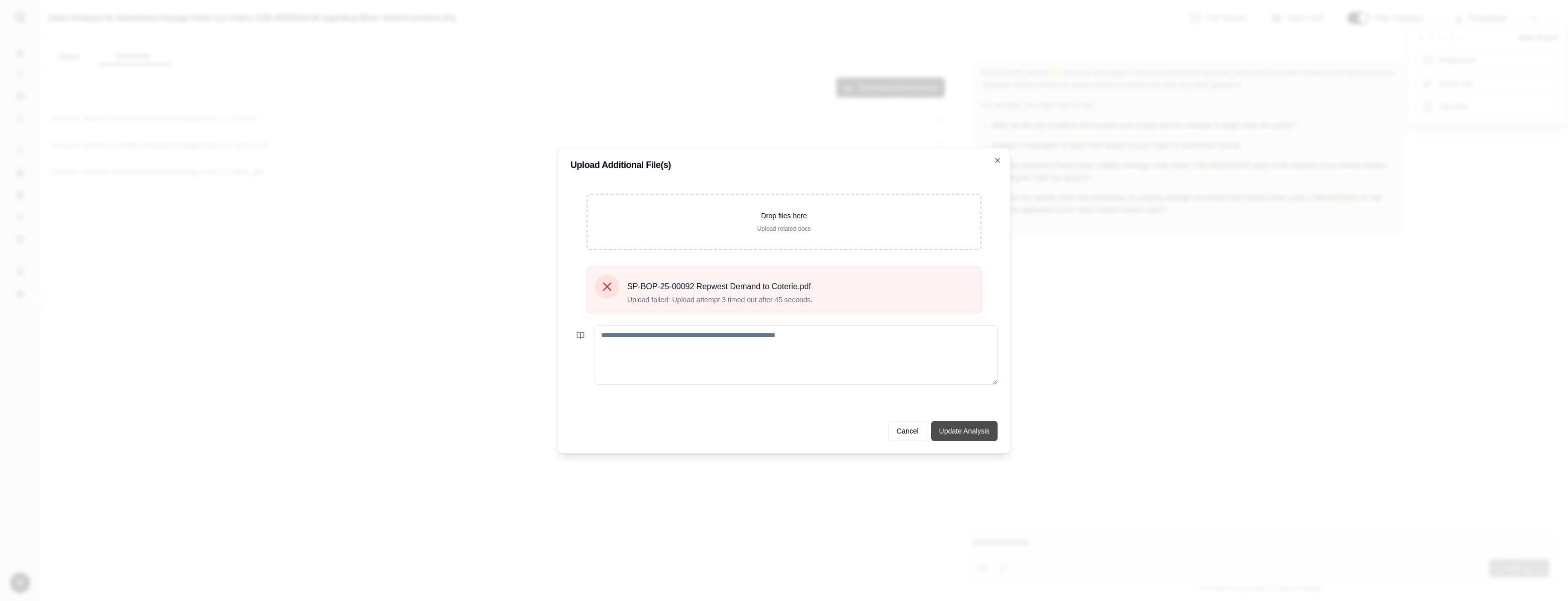
drag, startPoint x: 973, startPoint y: 424, endPoint x: 977, endPoint y: 422, distance: 4.5
click at [873, 424] on button "Update Analysis" at bounding box center [965, 431] width 66 height 20
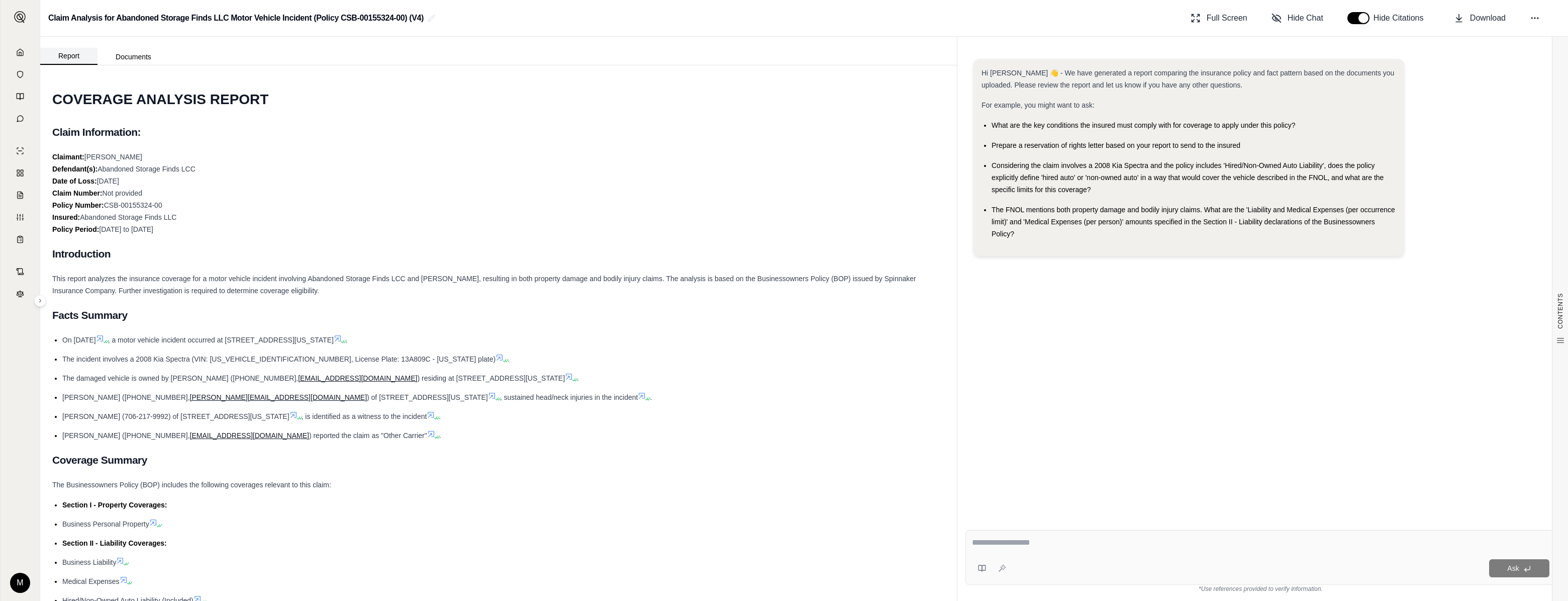
click at [57, 60] on button "Report" at bounding box center [68, 56] width 57 height 17
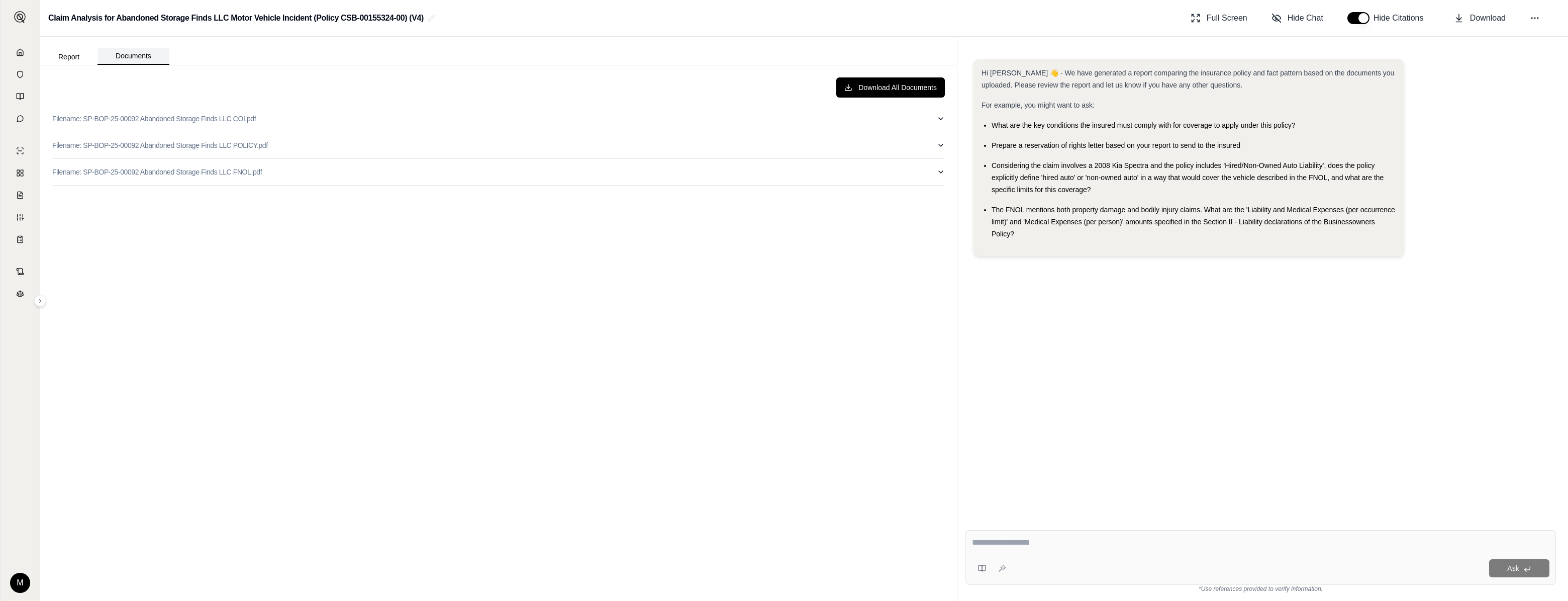
click at [136, 50] on button "Documents" at bounding box center [133, 56] width 72 height 17
click at [873, 18] on circle at bounding box center [1535, 18] width 1 height 1
click at [873, 112] on button "Add Files" at bounding box center [1488, 106] width 143 height 19
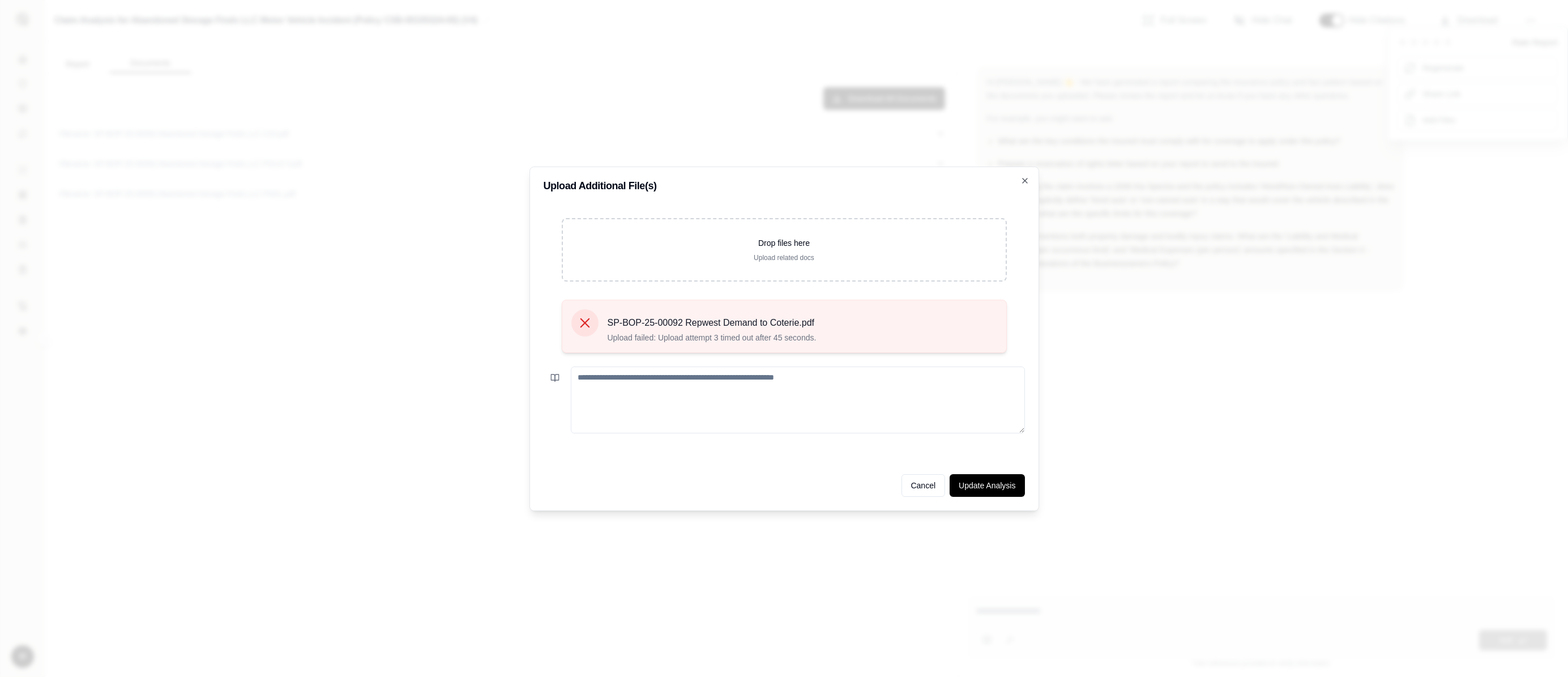
click at [580, 316] on icon at bounding box center [584, 322] width 16 height 16
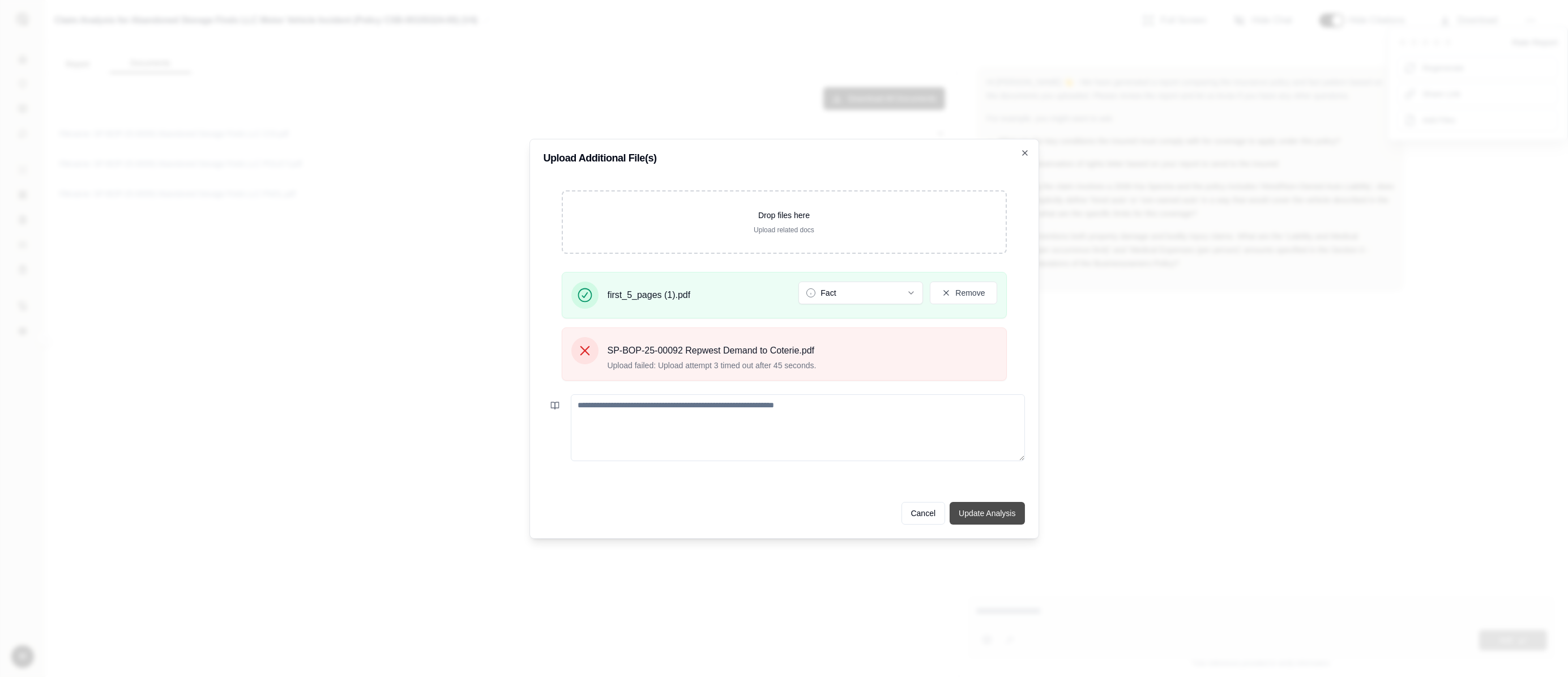
click at [984, 491] on button "Update Analysis" at bounding box center [987, 513] width 75 height 23
